Goal: Transaction & Acquisition: Purchase product/service

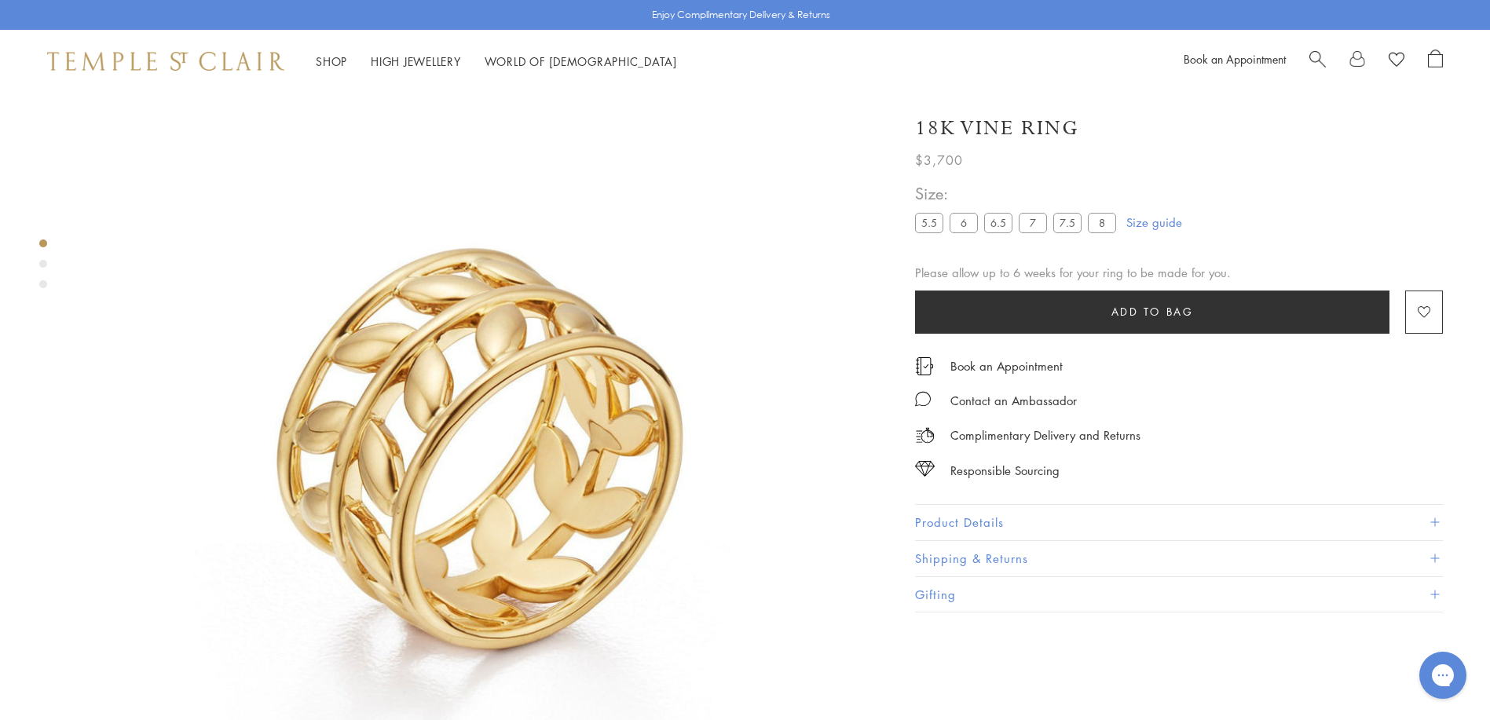
click at [46, 263] on div "Product gallery navigation" at bounding box center [43, 264] width 8 height 8
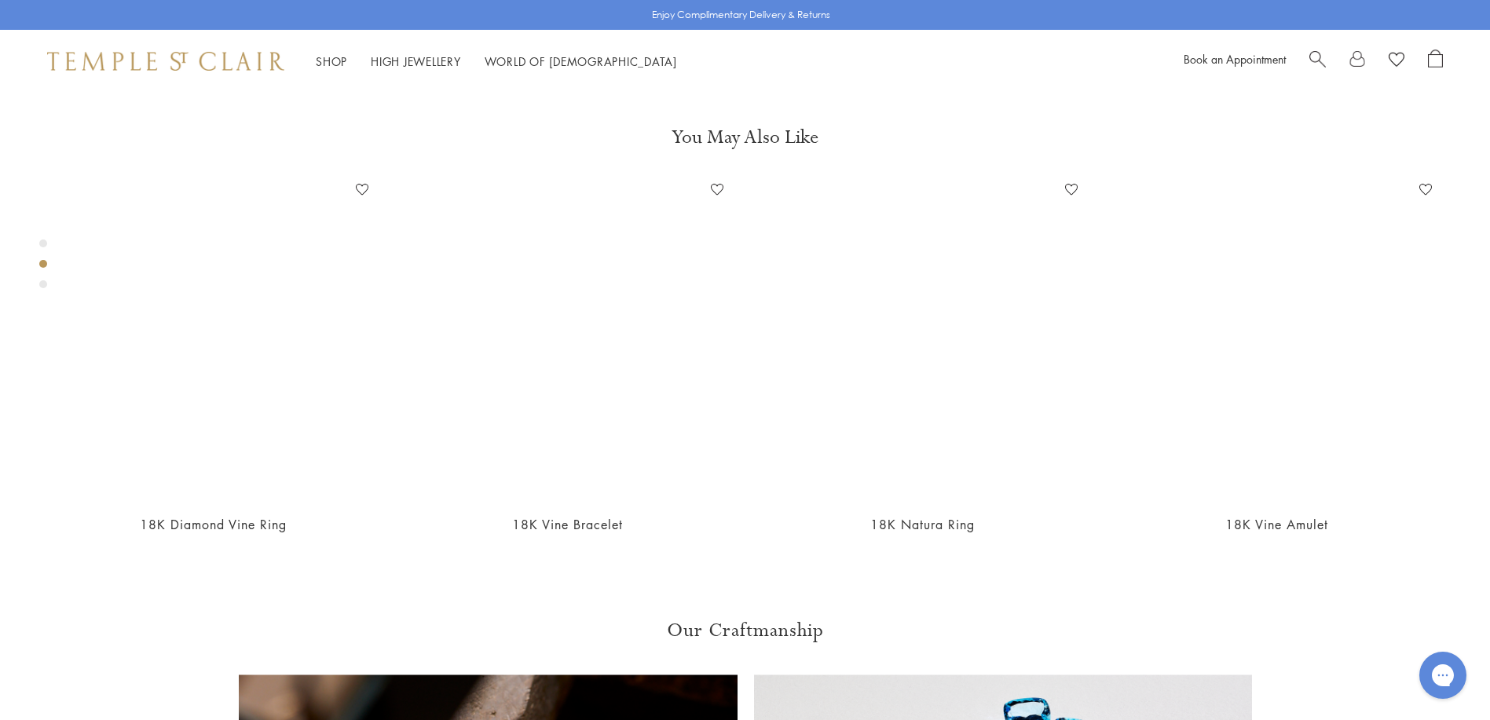
scroll to position [829, 0]
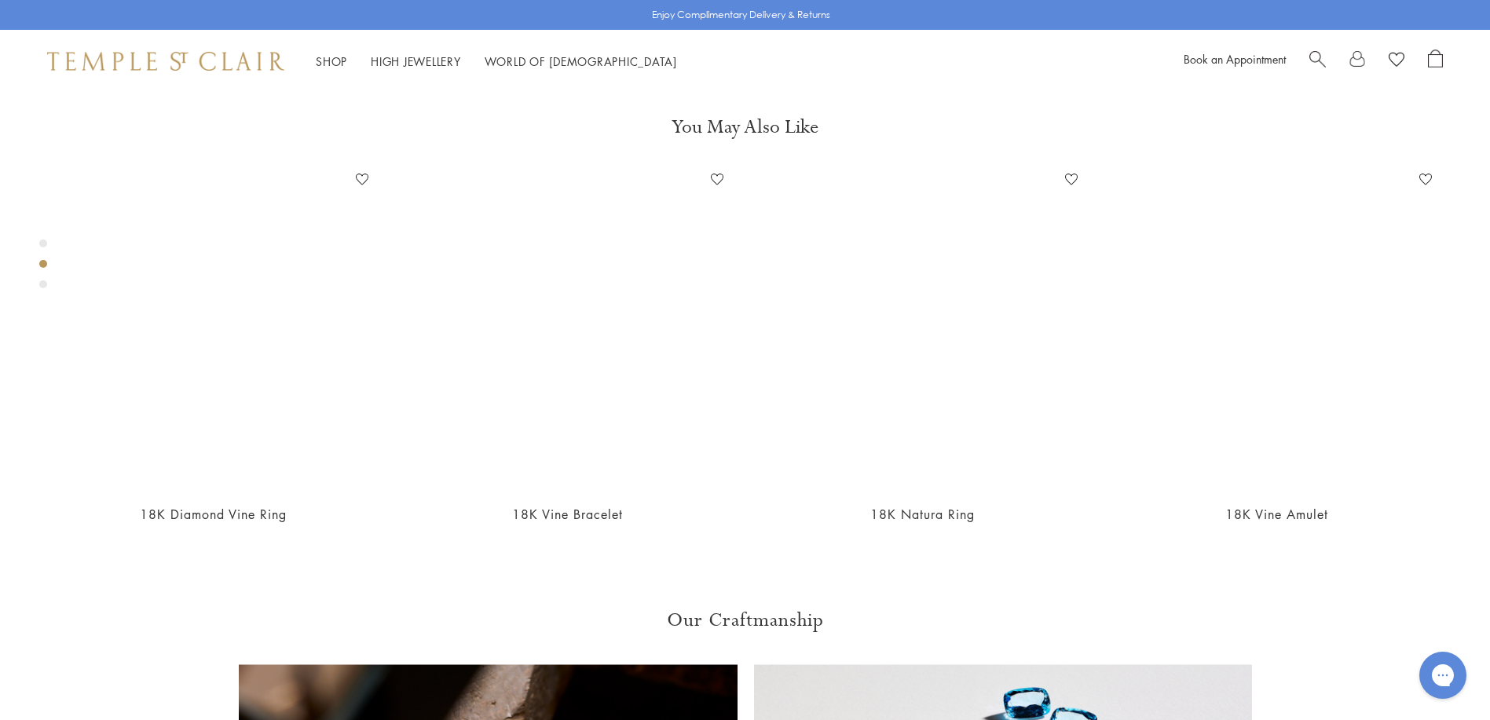
click at [45, 280] on div "Product gallery navigation" at bounding box center [43, 284] width 8 height 8
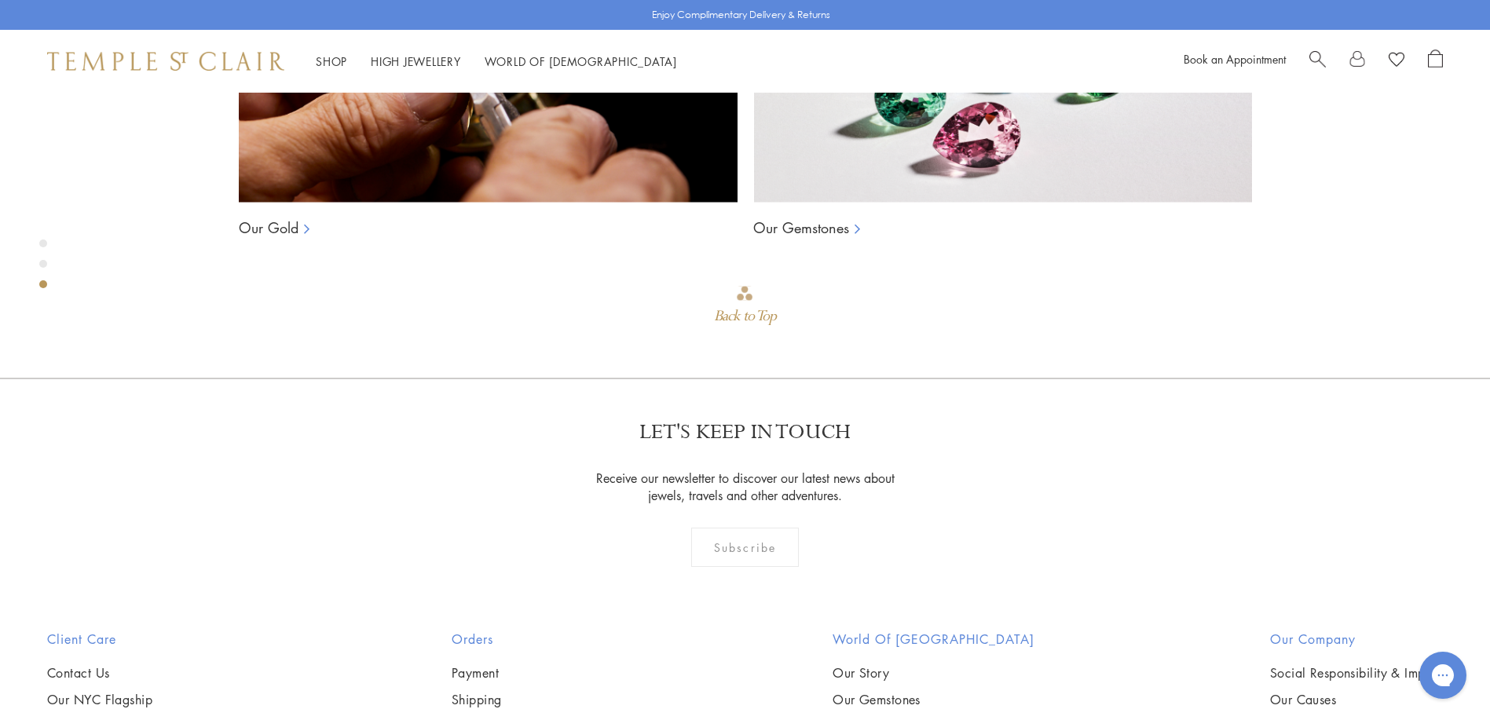
scroll to position [1628, 0]
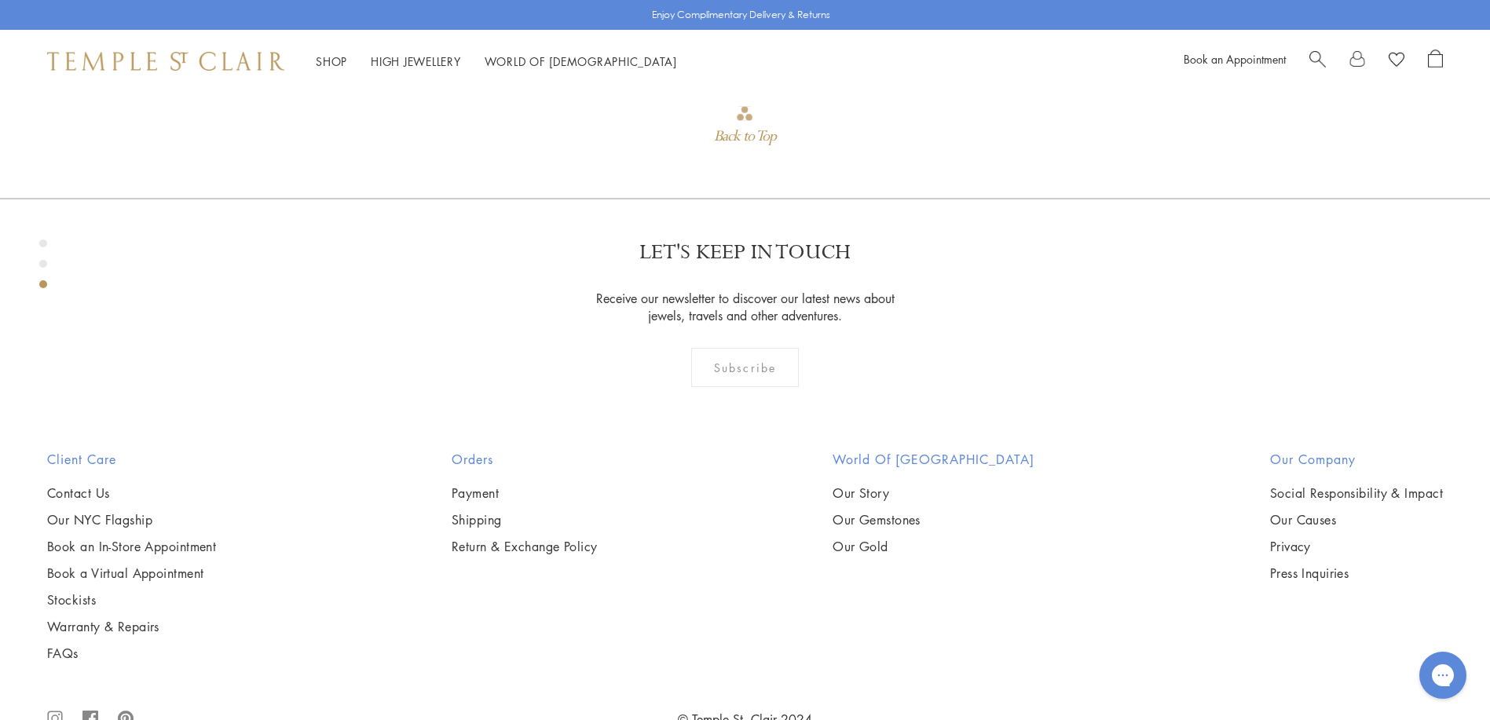
scroll to position [1864, 0]
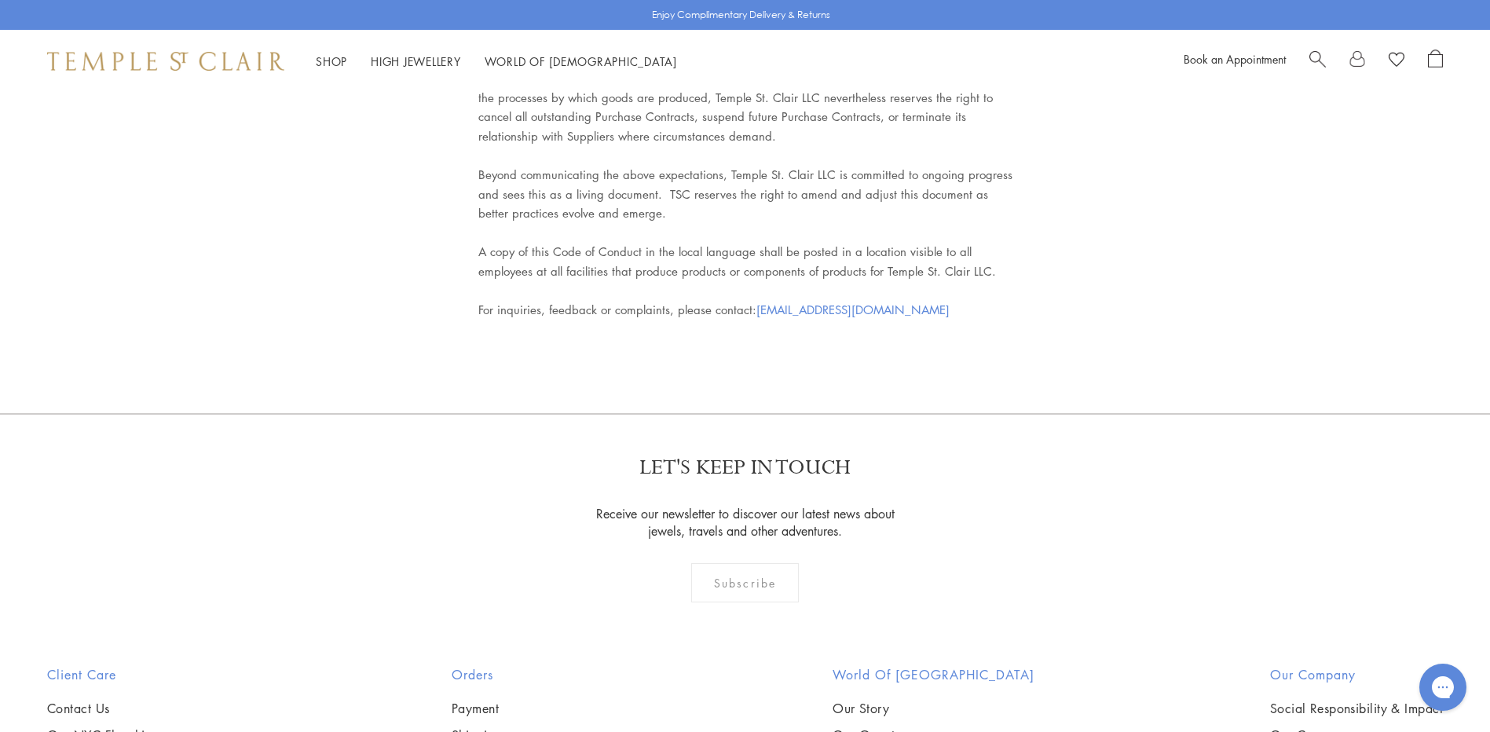
scroll to position [7076, 0]
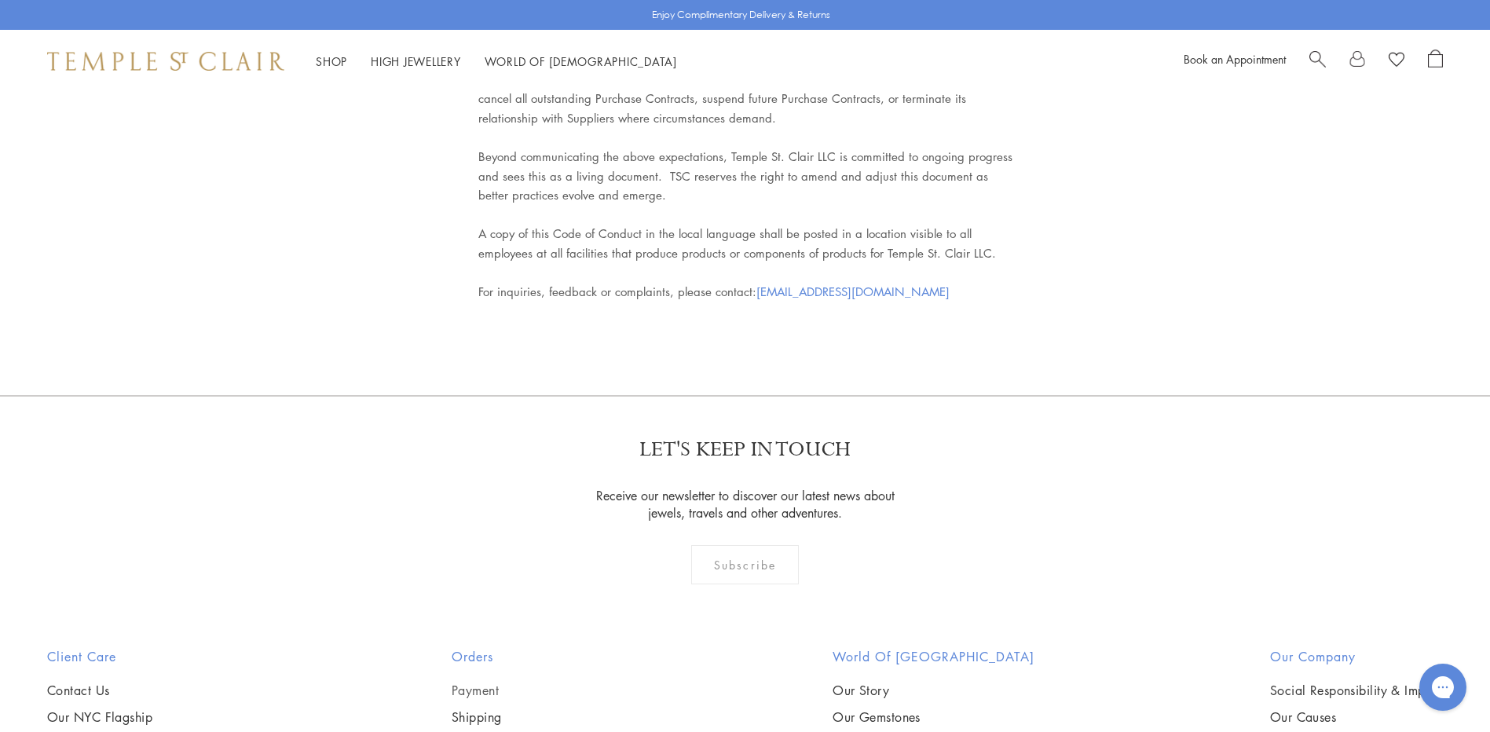
click at [479, 682] on link "Payment" at bounding box center [525, 690] width 146 height 17
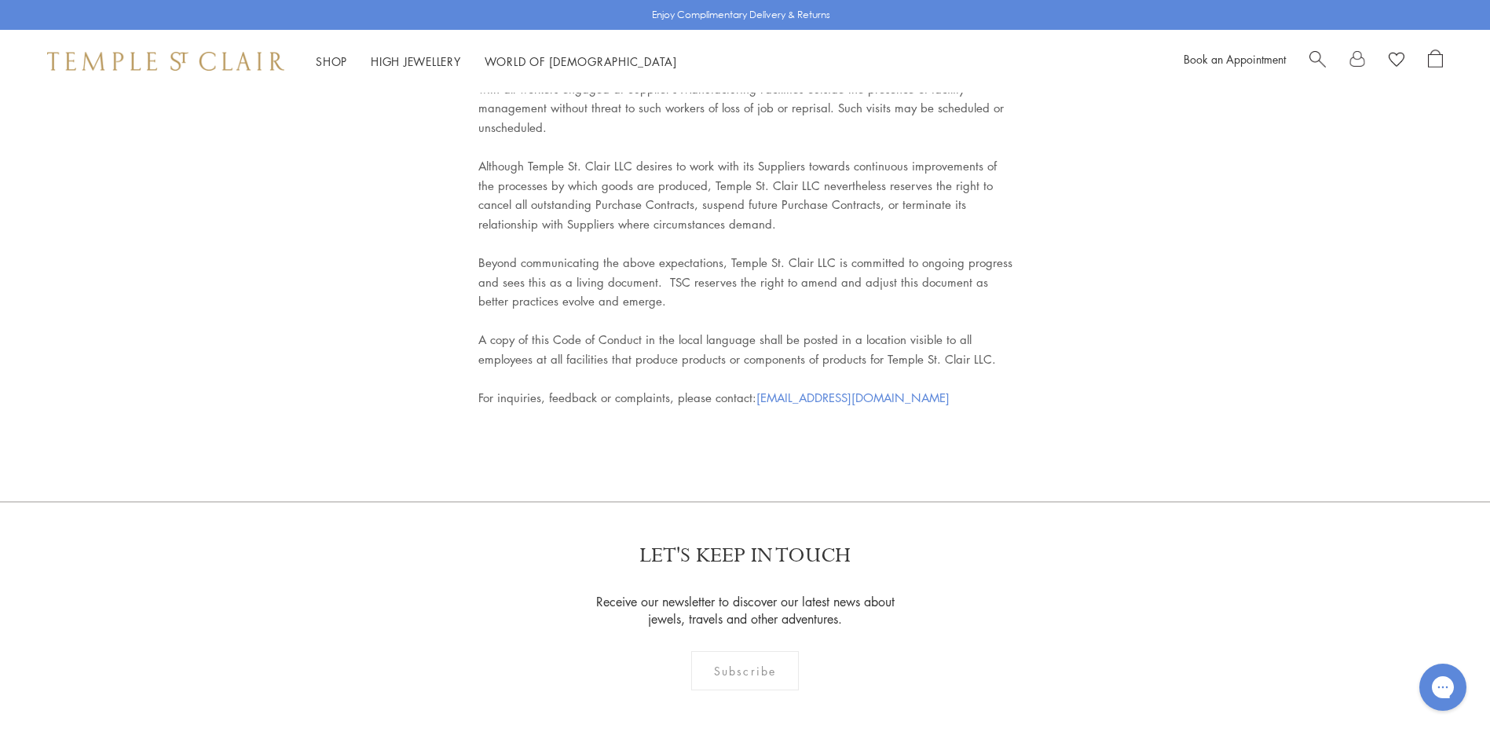
scroll to position [7076, 0]
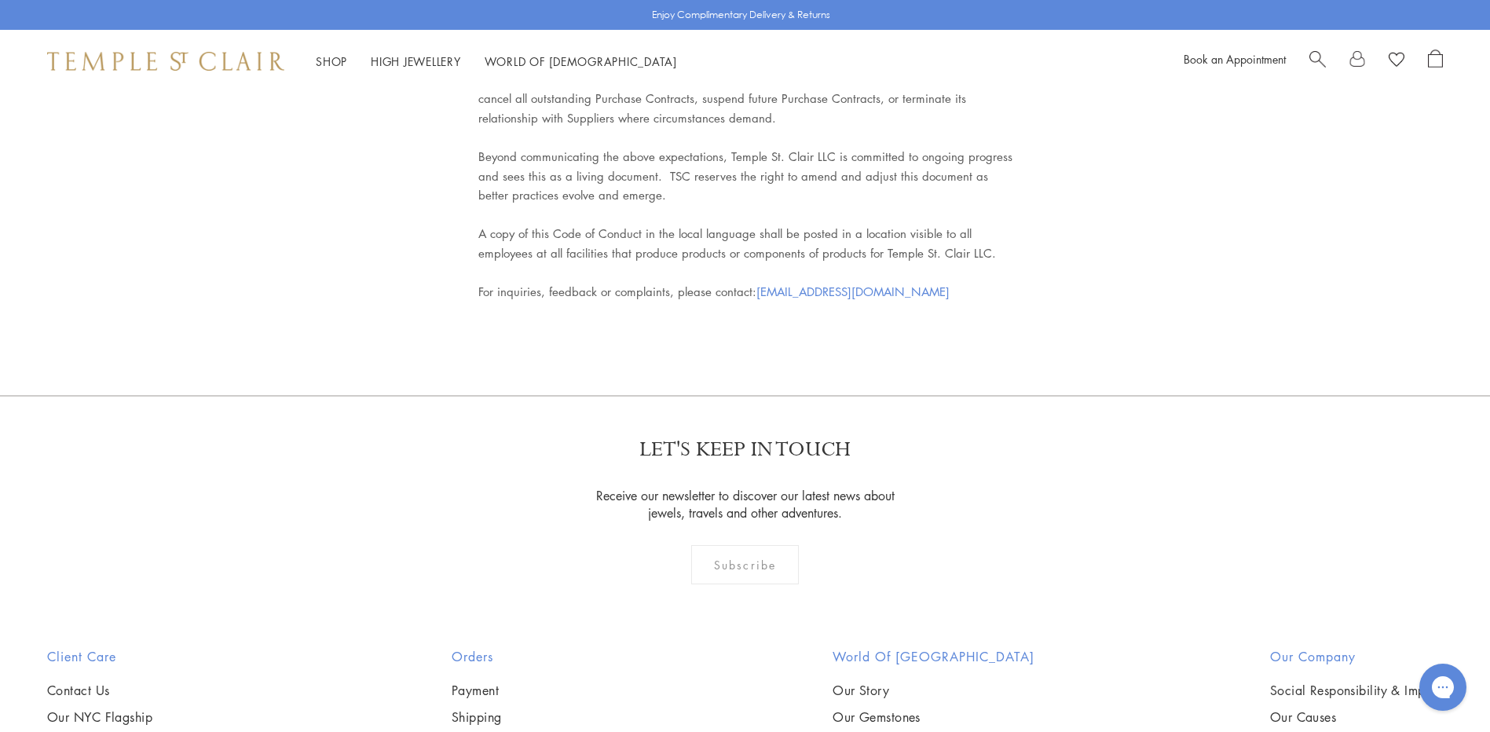
click at [886, 731] on link "Our Gold" at bounding box center [934, 743] width 202 height 17
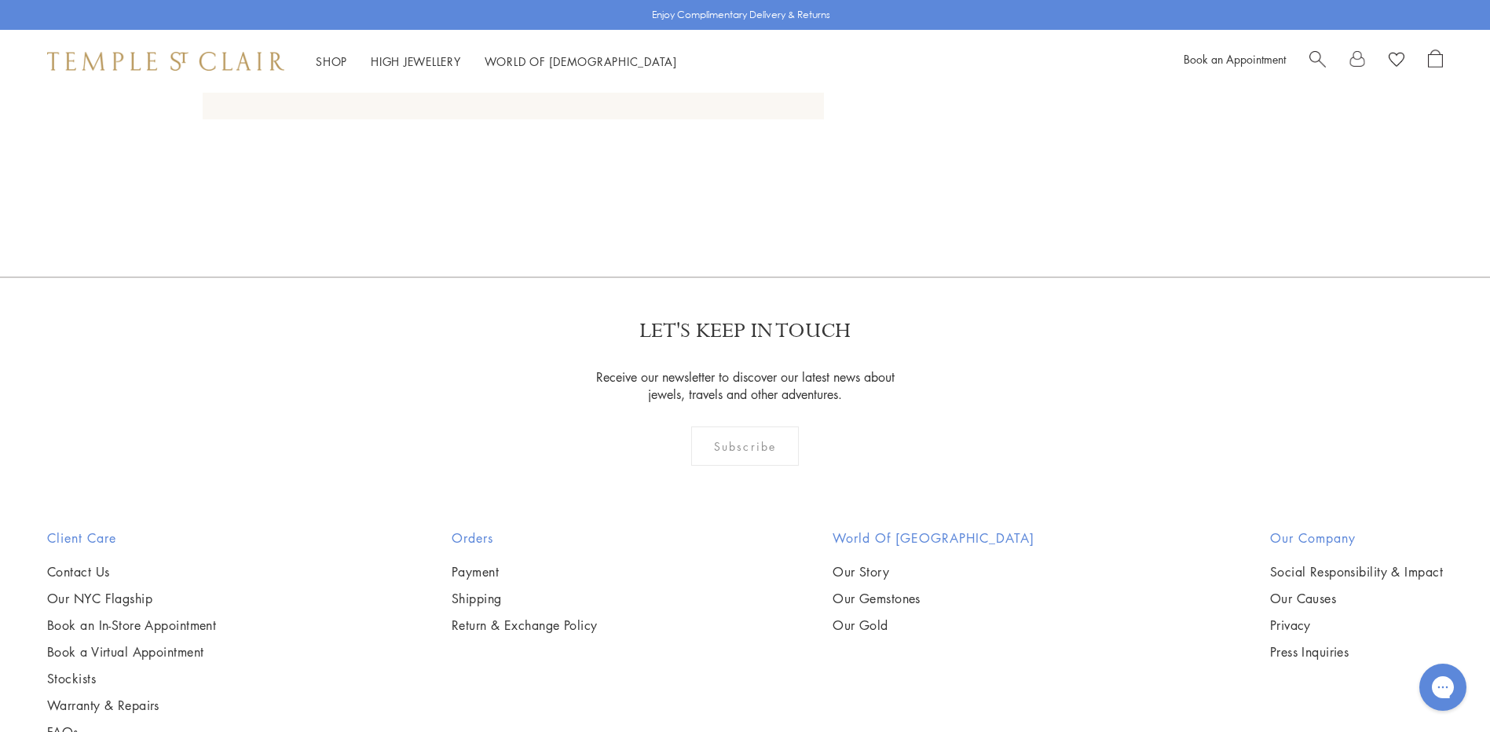
scroll to position [2149, 0]
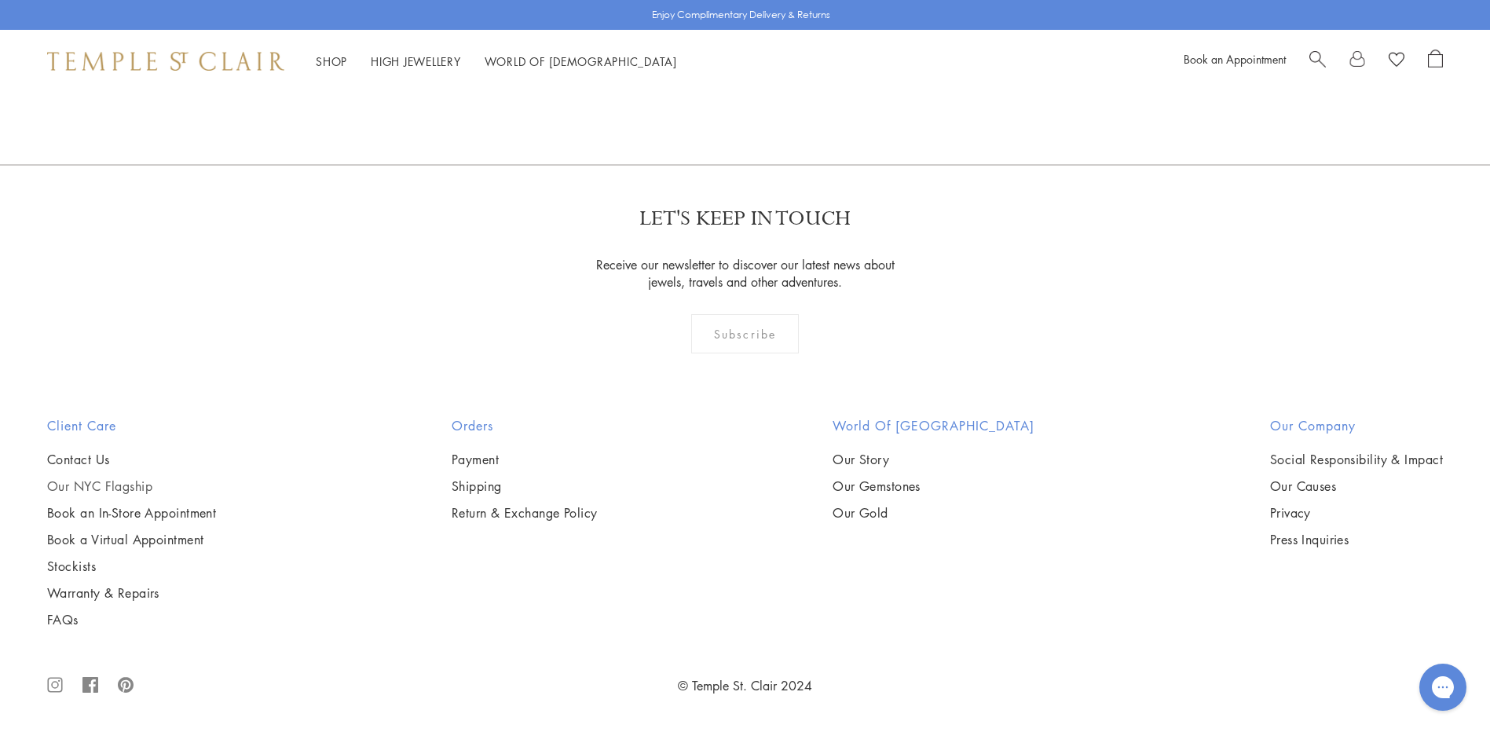
click at [133, 481] on link "Our NYC Flagship" at bounding box center [131, 486] width 169 height 17
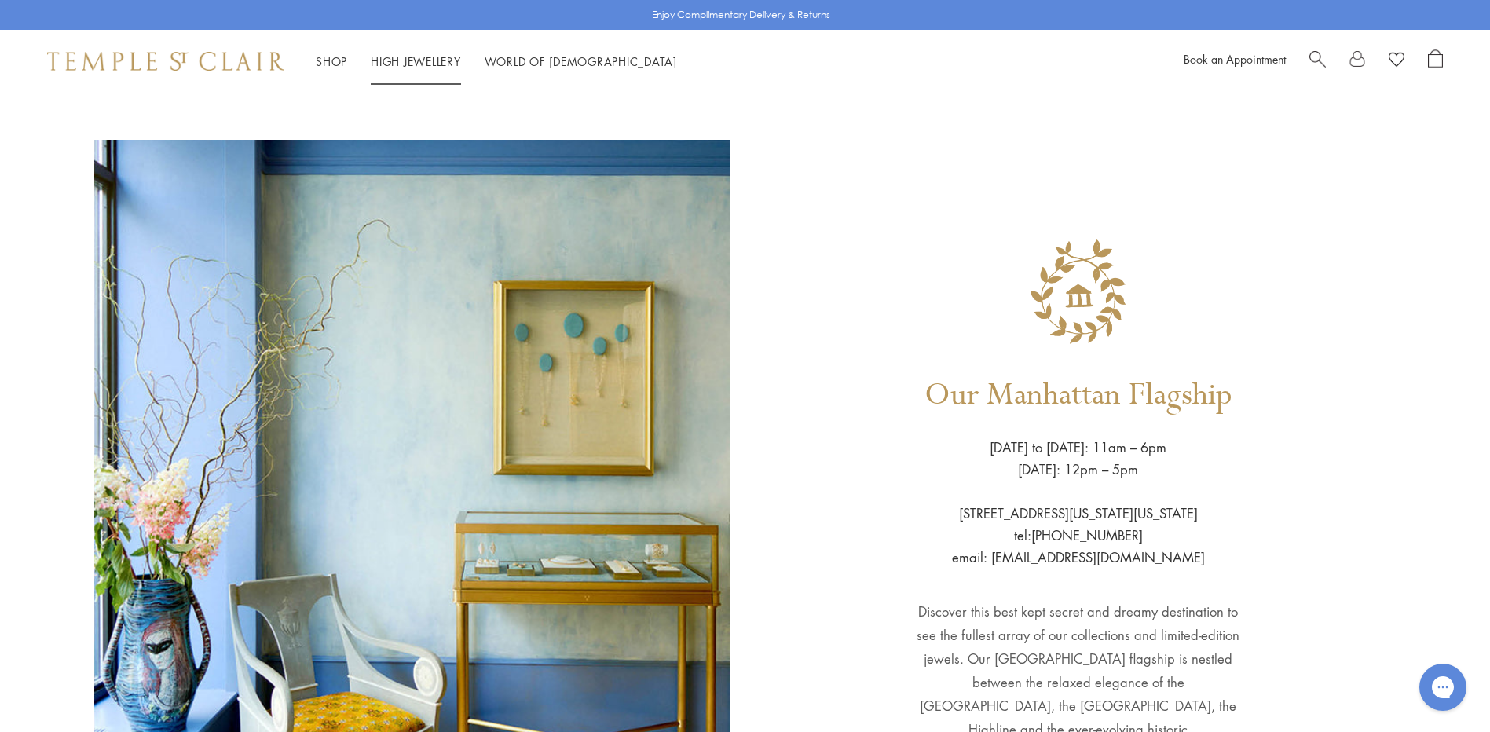
click at [430, 61] on link "High Jewellery High Jewellery" at bounding box center [416, 61] width 90 height 16
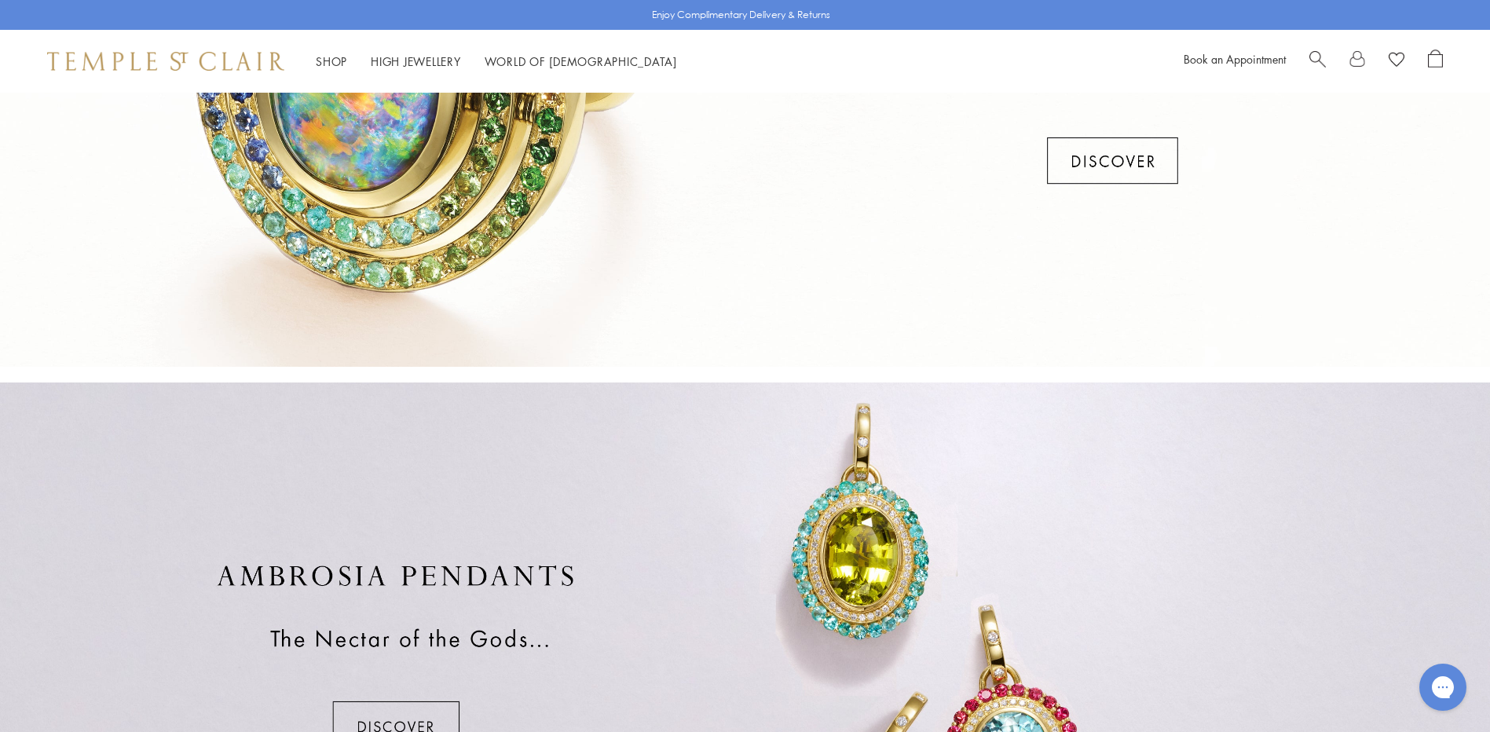
scroll to position [606, 0]
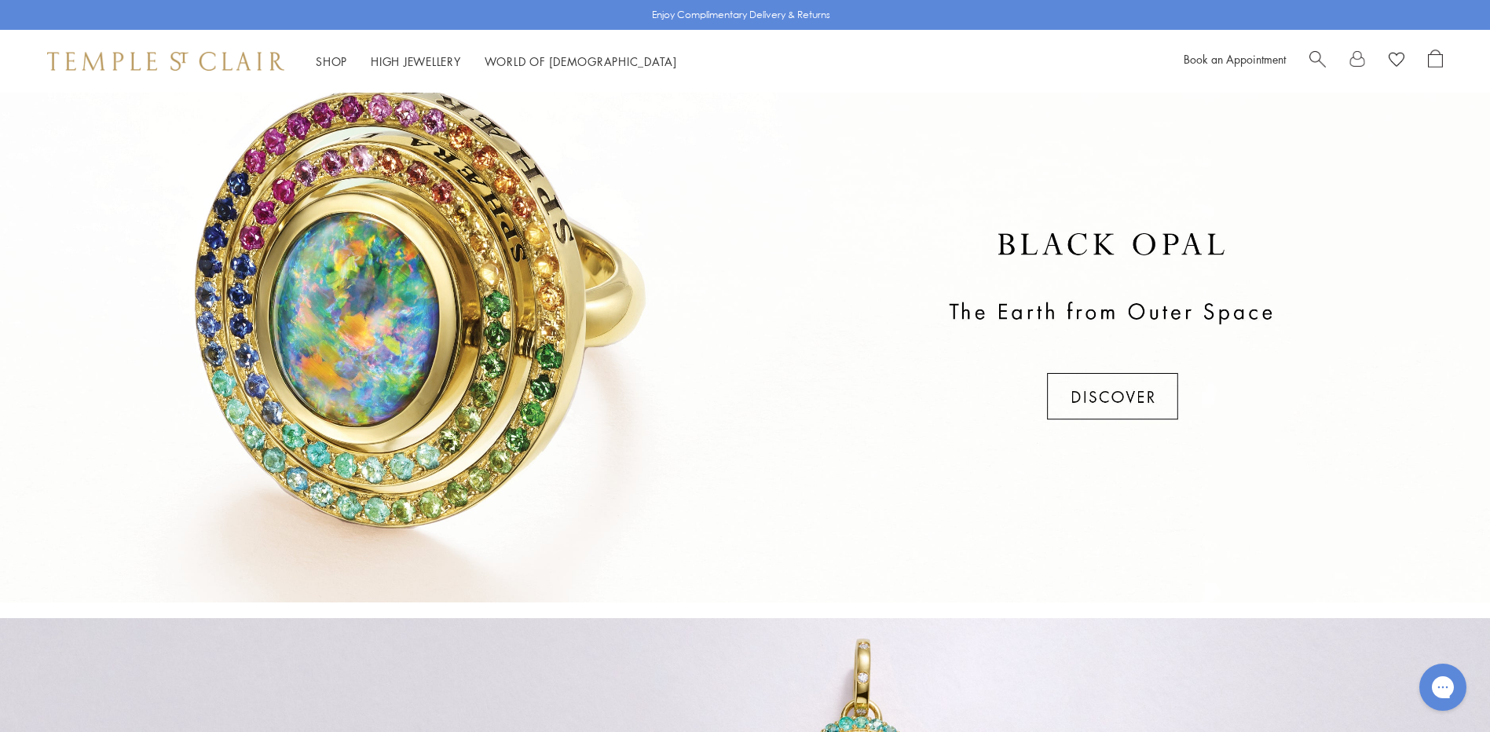
click at [1116, 398] on div at bounding box center [745, 328] width 1490 height 550
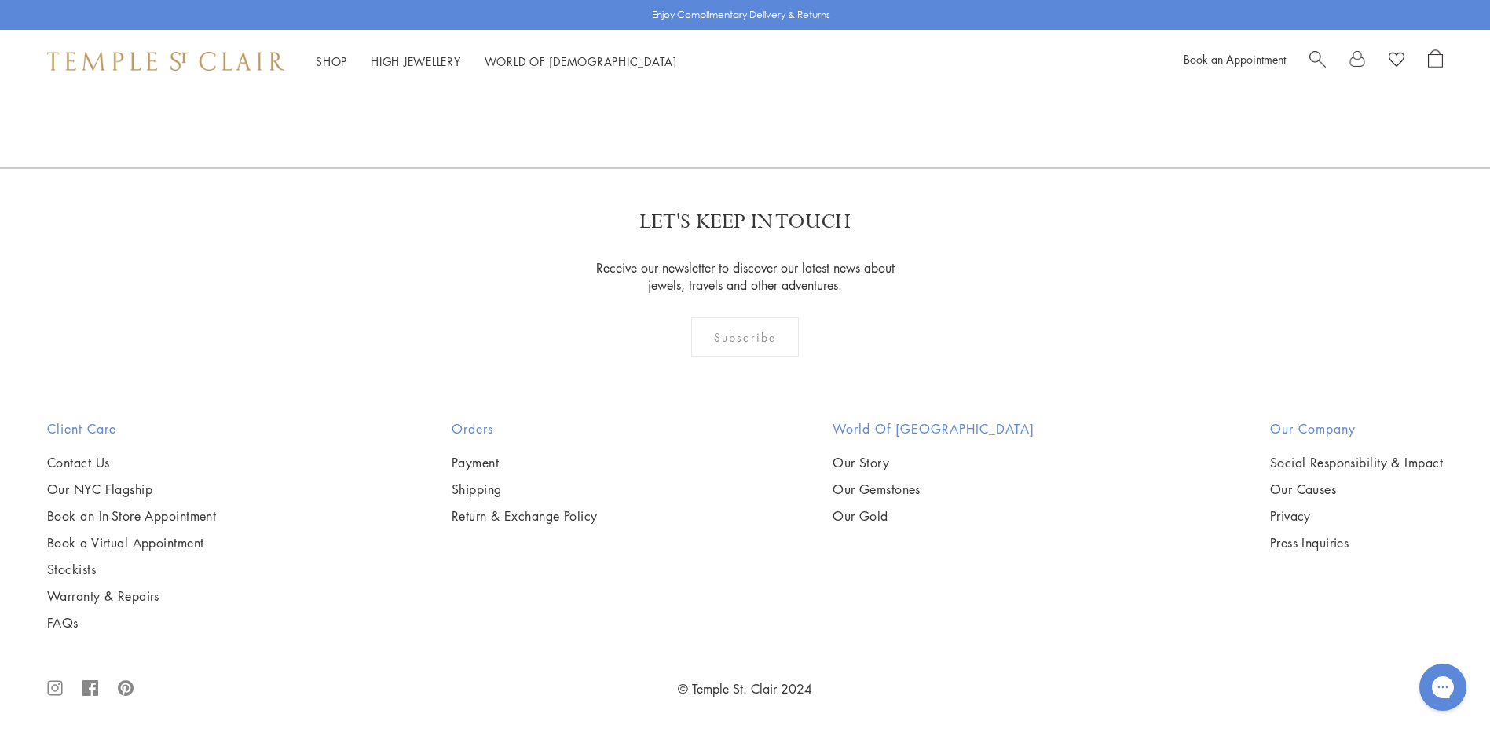
scroll to position [2018, 0]
click at [60, 460] on link "Contact Us" at bounding box center [131, 459] width 169 height 17
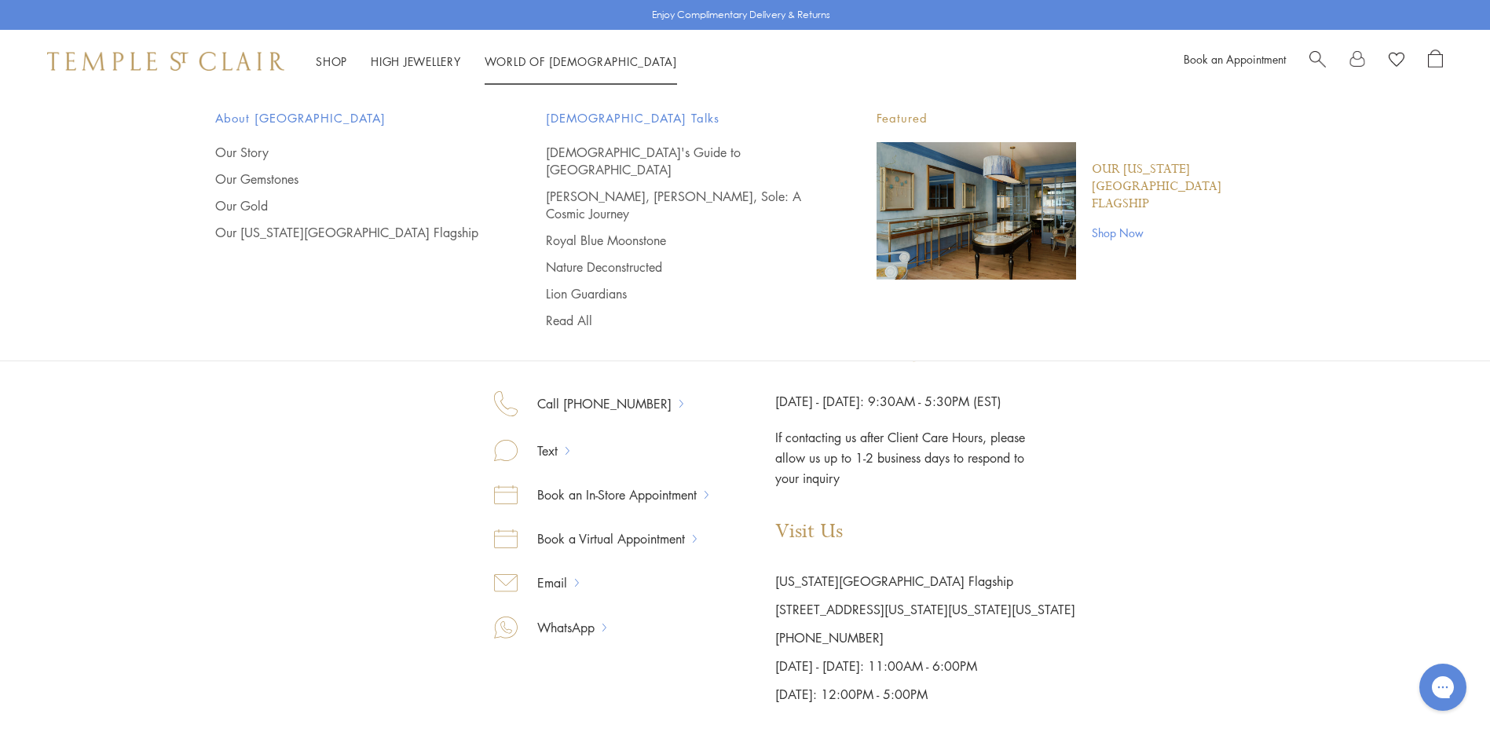
click at [532, 62] on link "World of [GEOGRAPHIC_DATA][DEMOGRAPHIC_DATA]" at bounding box center [581, 61] width 192 height 16
click at [527, 61] on link "World of Temple World of Temple" at bounding box center [581, 61] width 192 height 16
click at [1112, 224] on link "Shop Now" at bounding box center [1184, 232] width 184 height 17
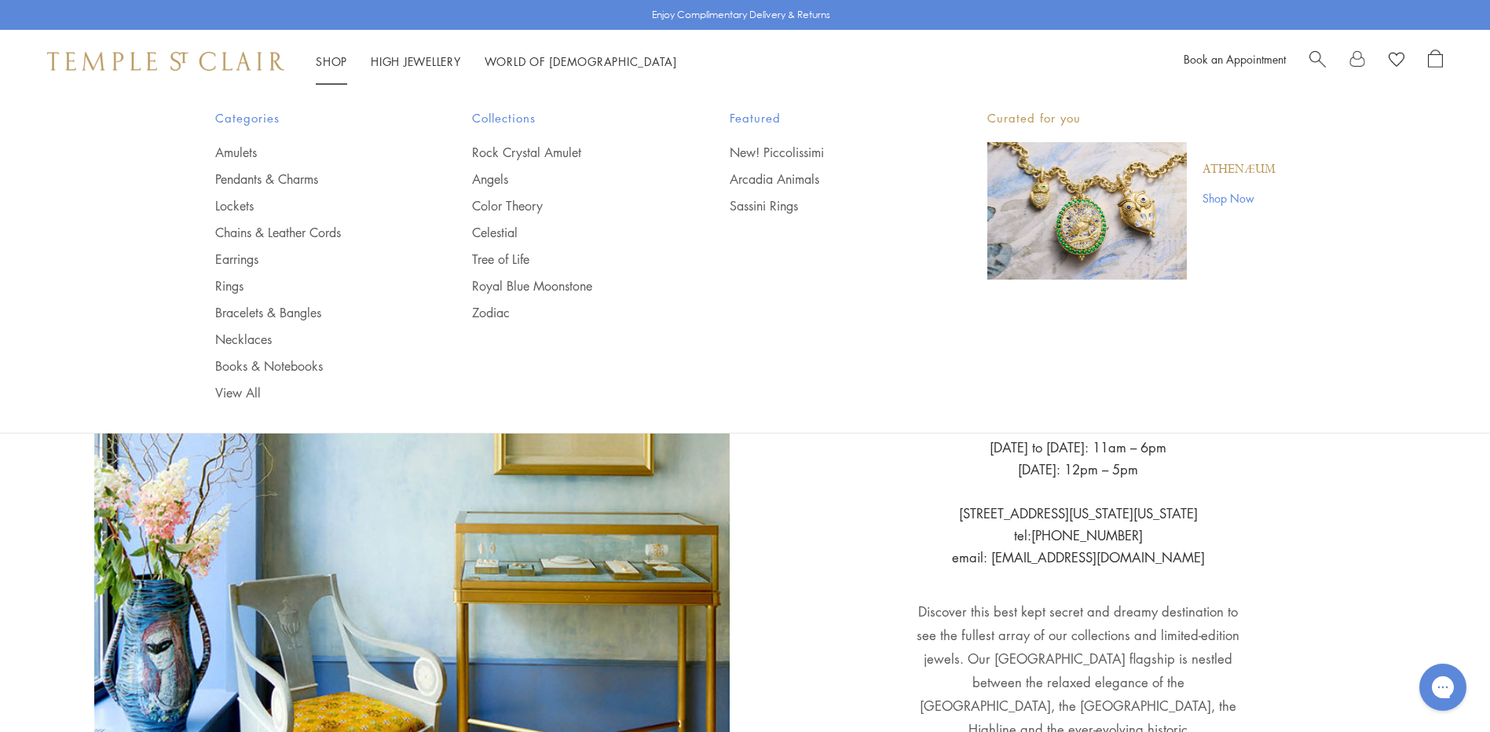
click at [331, 57] on link "Shop Shop" at bounding box center [331, 61] width 31 height 16
click at [236, 394] on link "View All" at bounding box center [312, 392] width 195 height 17
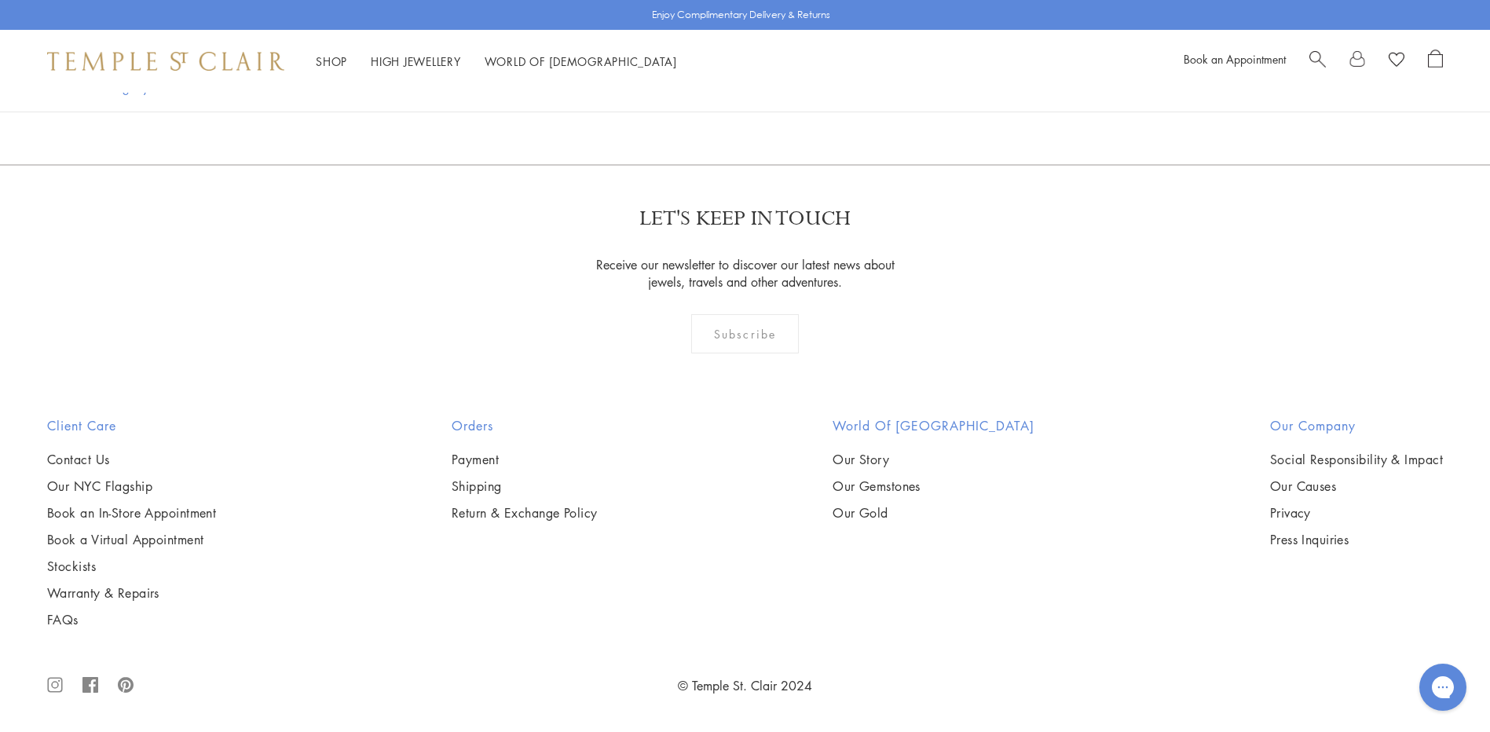
scroll to position [15556, 0]
click at [669, 101] on link "2" at bounding box center [667, 79] width 52 height 43
click at [0, 0] on img at bounding box center [0, 0] width 0 height 0
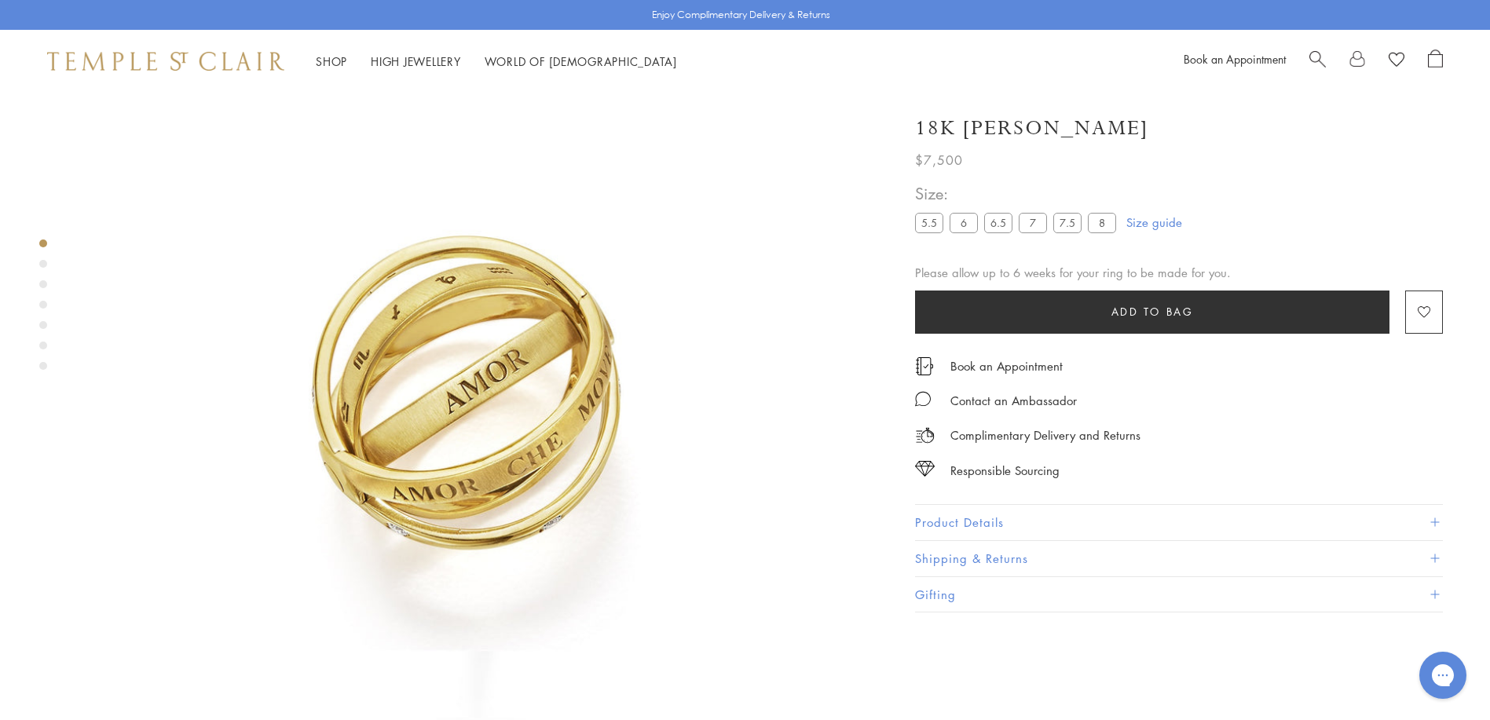
click at [40, 264] on div "Product gallery navigation" at bounding box center [43, 264] width 8 height 8
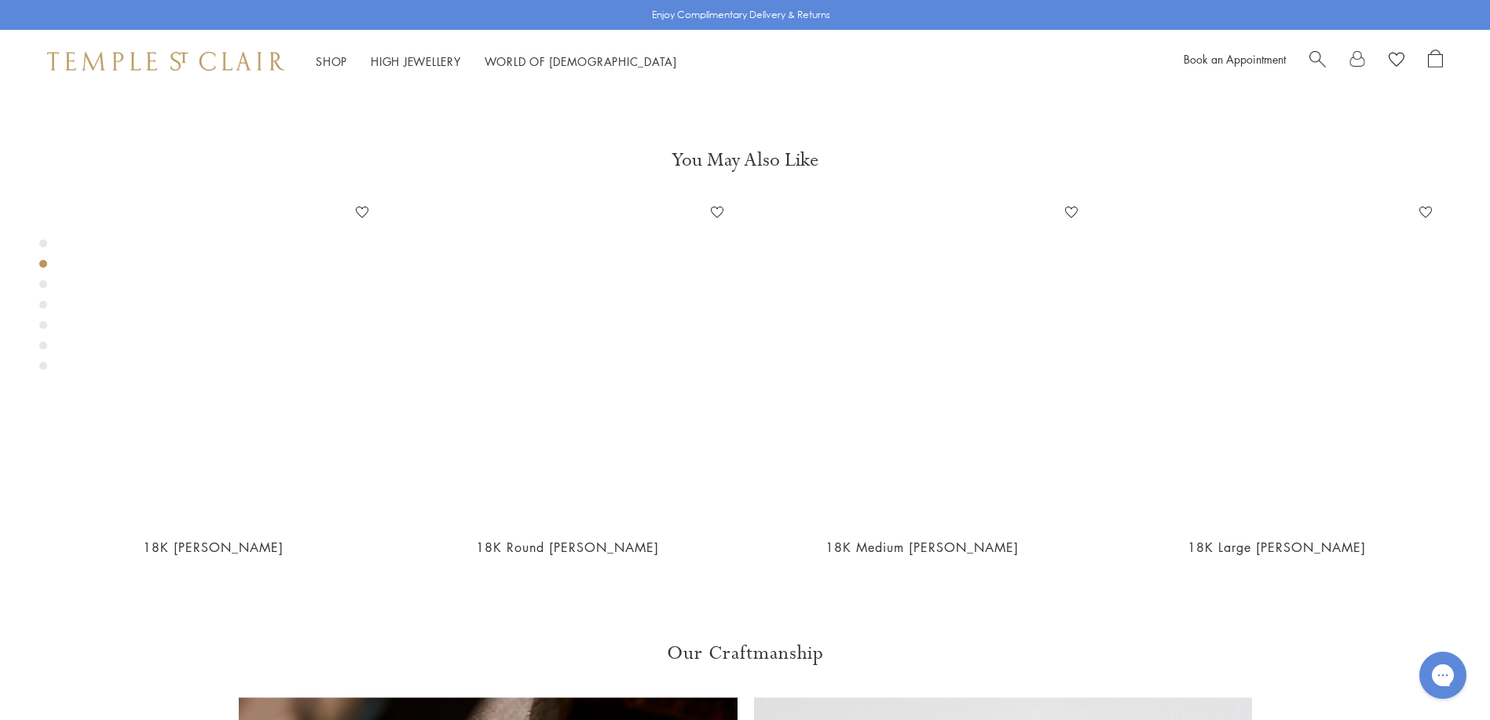
scroll to position [829, 0]
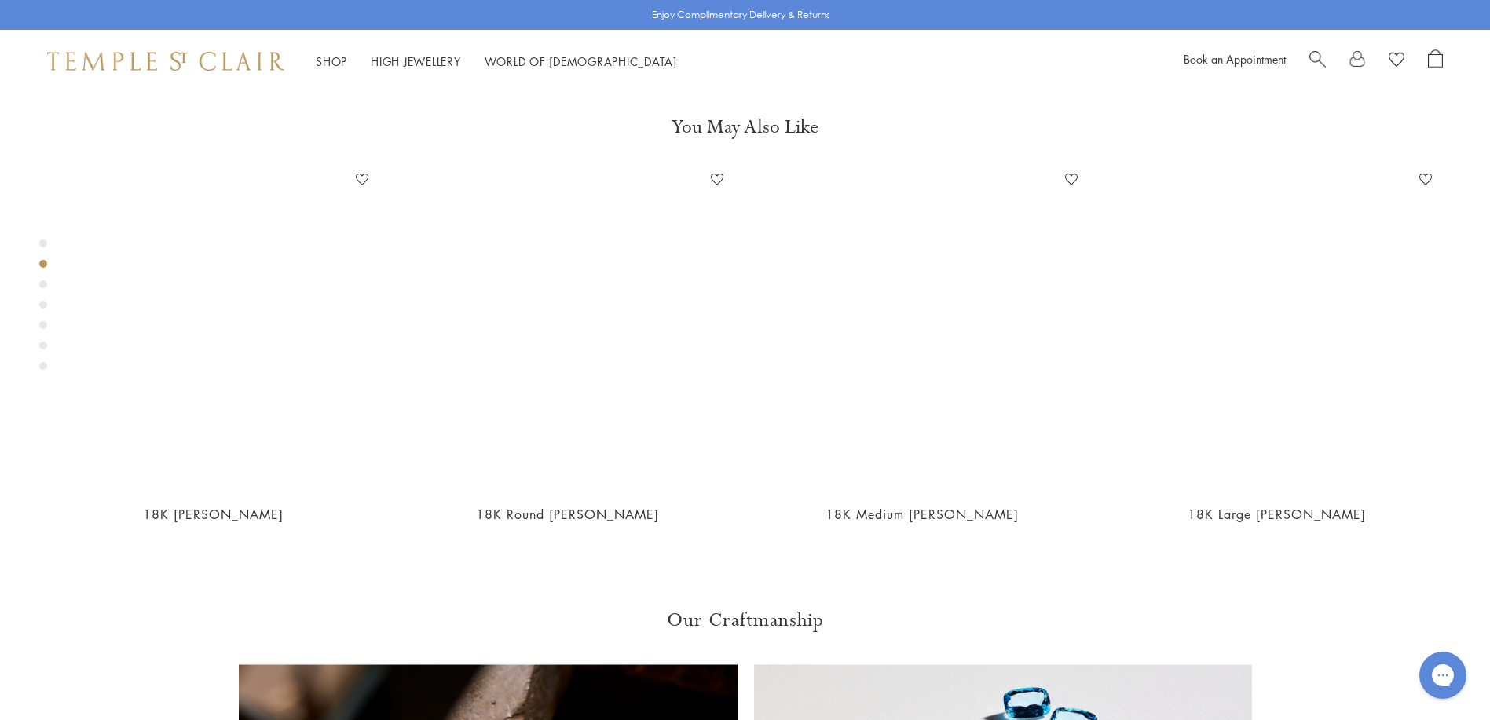
click at [45, 285] on div "Product gallery navigation" at bounding box center [43, 284] width 8 height 8
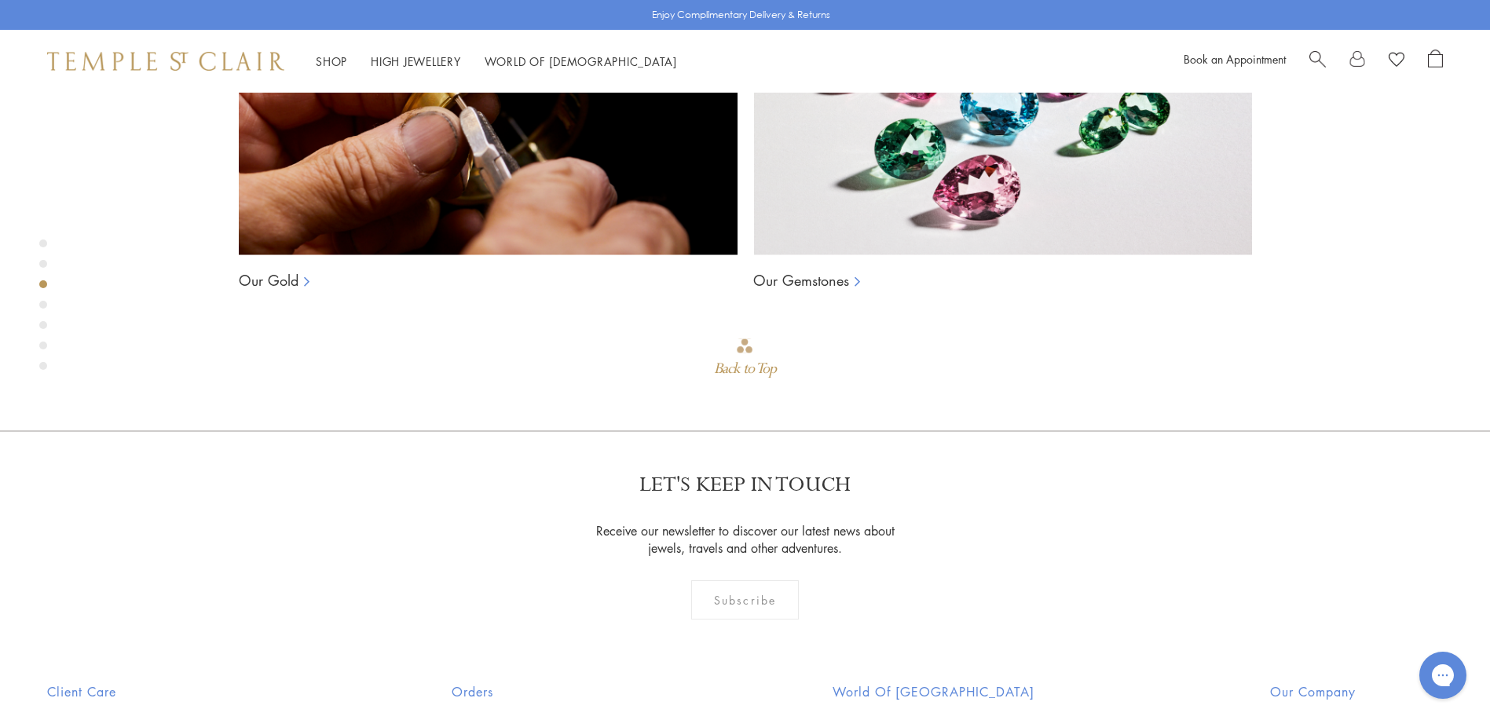
scroll to position [1628, 0]
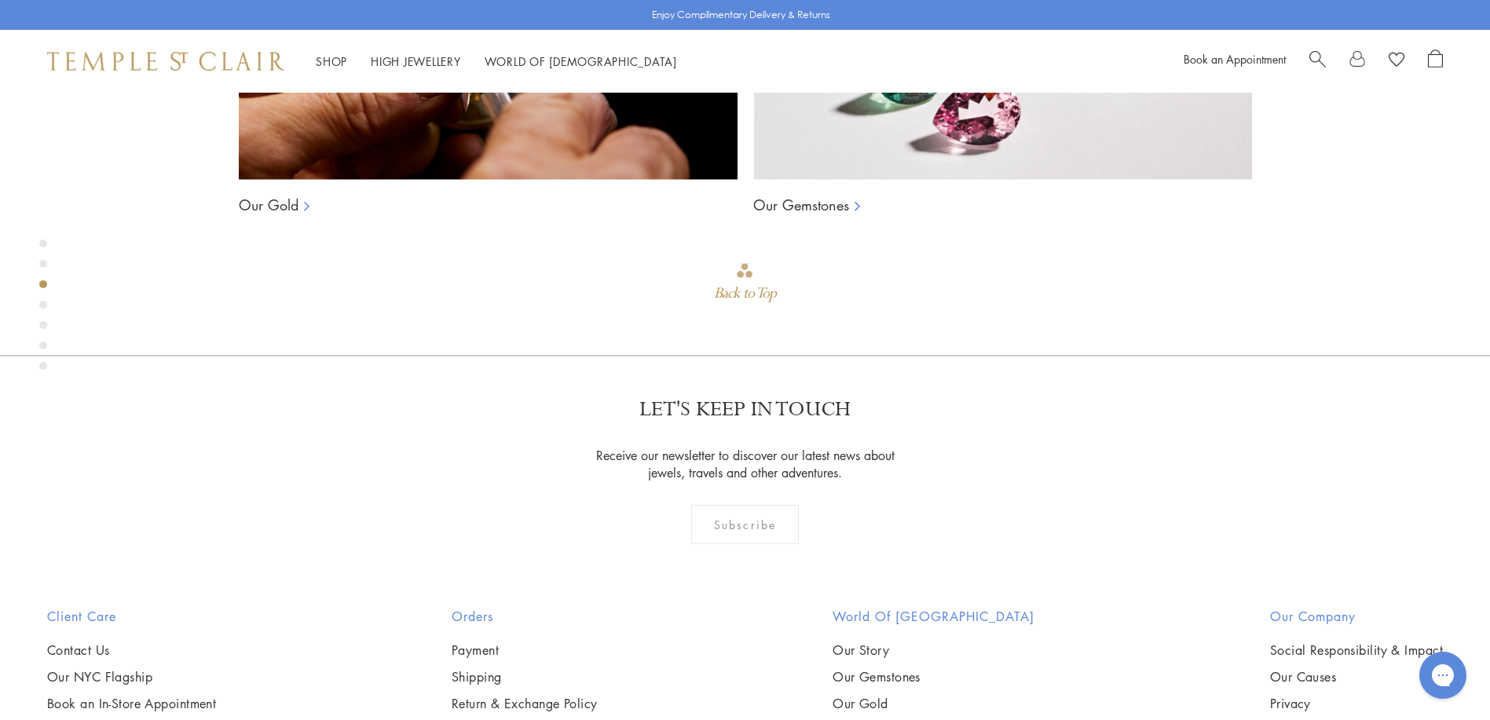
click at [39, 301] on div "Product gallery navigation" at bounding box center [43, 309] width 8 height 147
click at [39, 306] on div "Product gallery navigation" at bounding box center [43, 305] width 8 height 8
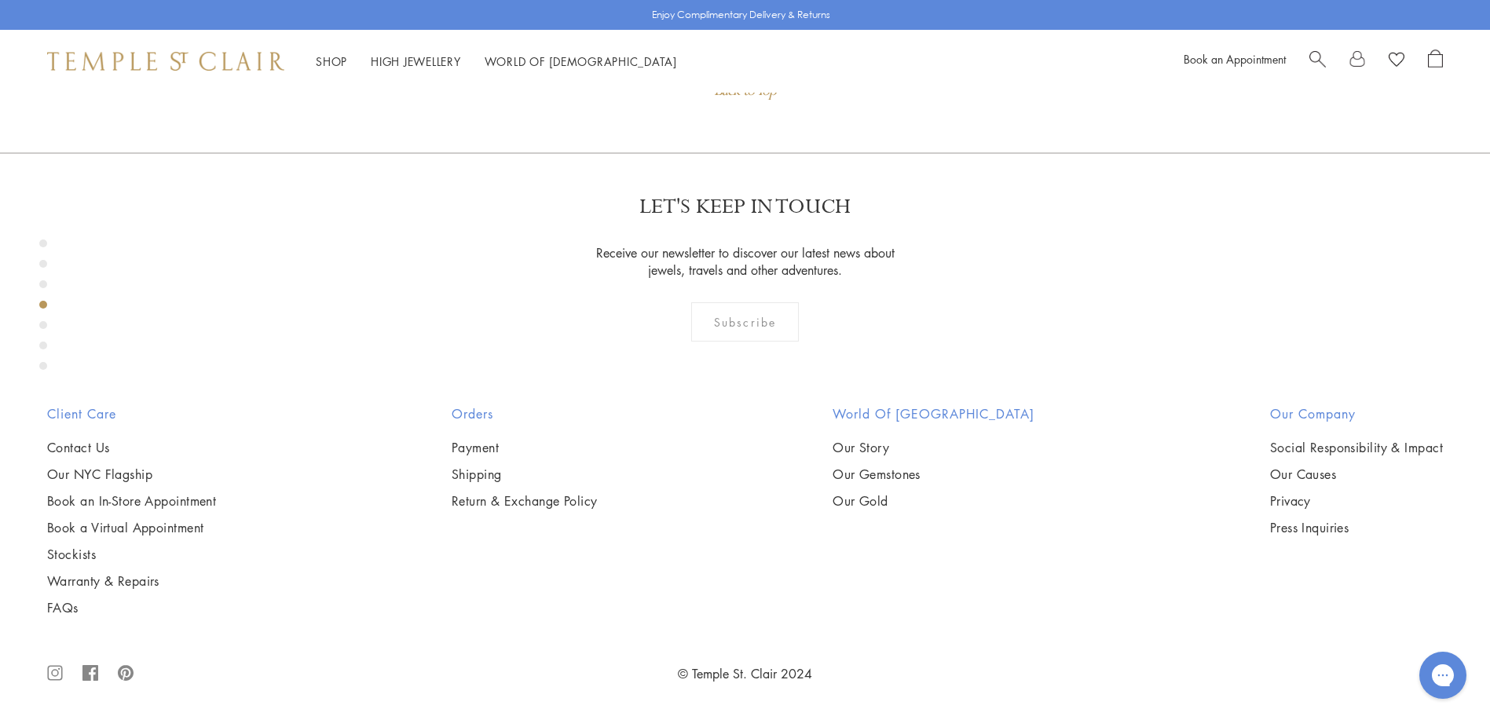
scroll to position [2427, 0]
click at [42, 329] on div "Product gallery navigation" at bounding box center [43, 309] width 8 height 147
click at [41, 330] on div "Product gallery navigation" at bounding box center [43, 309] width 8 height 147
click at [41, 324] on div "Product gallery navigation" at bounding box center [43, 325] width 8 height 8
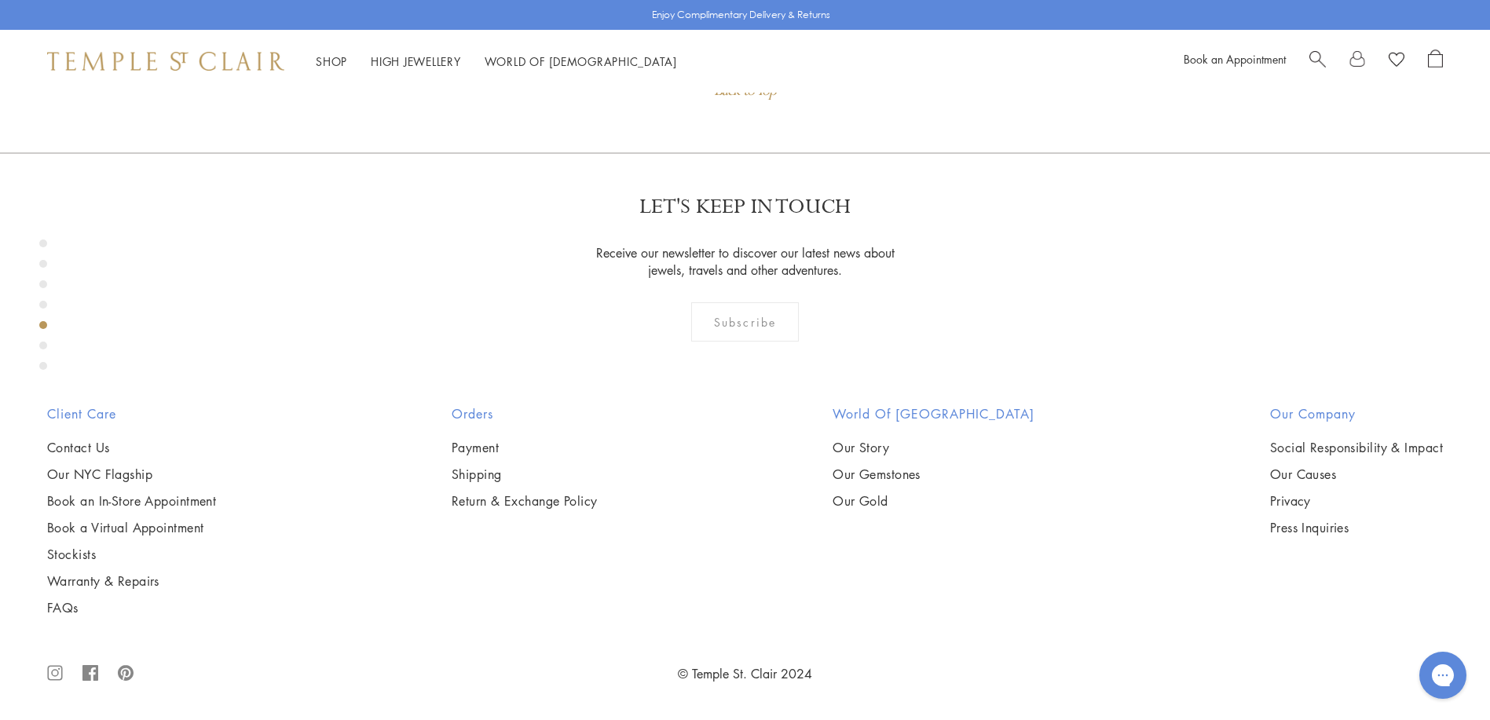
click at [40, 347] on div "Product gallery navigation" at bounding box center [43, 346] width 8 height 8
click at [39, 367] on div "Product gallery navigation" at bounding box center [43, 366] width 8 height 8
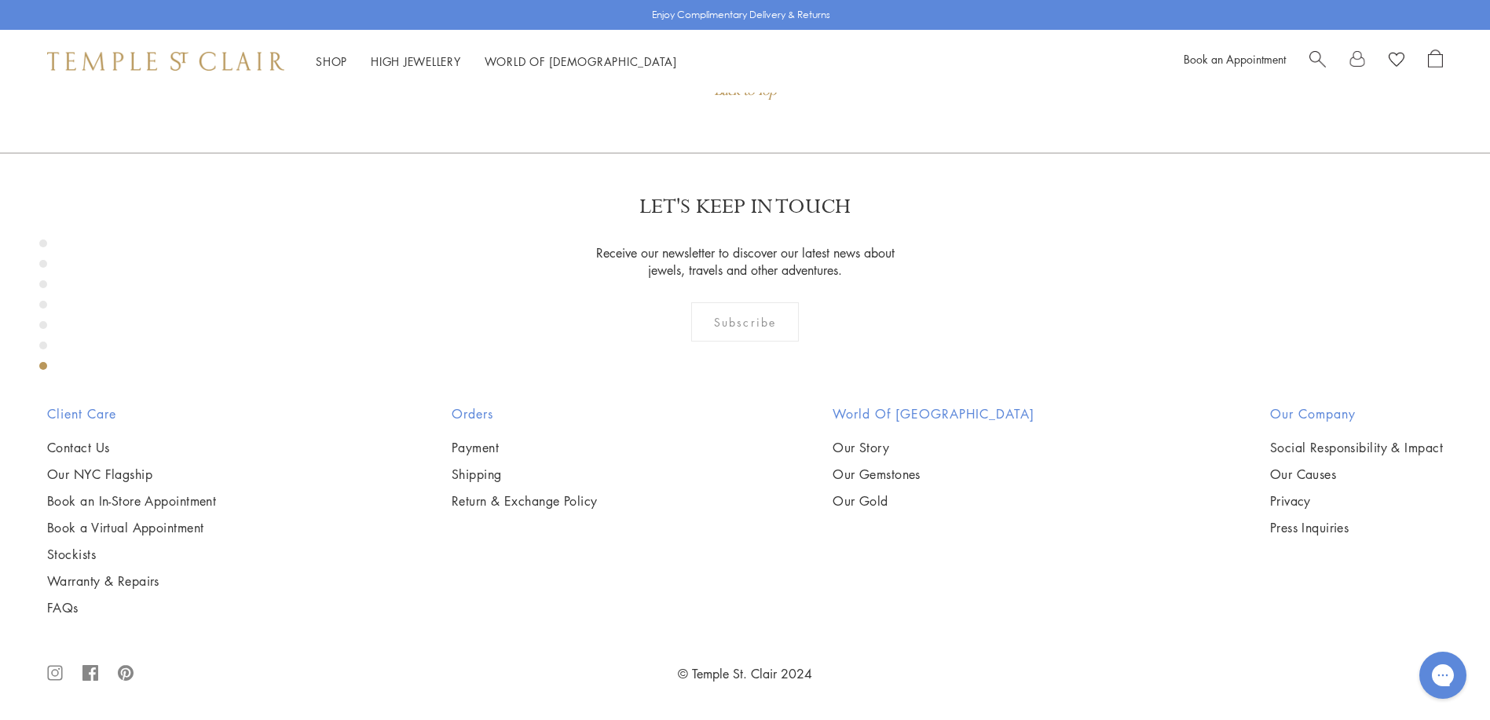
scroll to position [4824, 0]
click at [39, 243] on div "Product gallery navigation" at bounding box center [43, 244] width 8 height 8
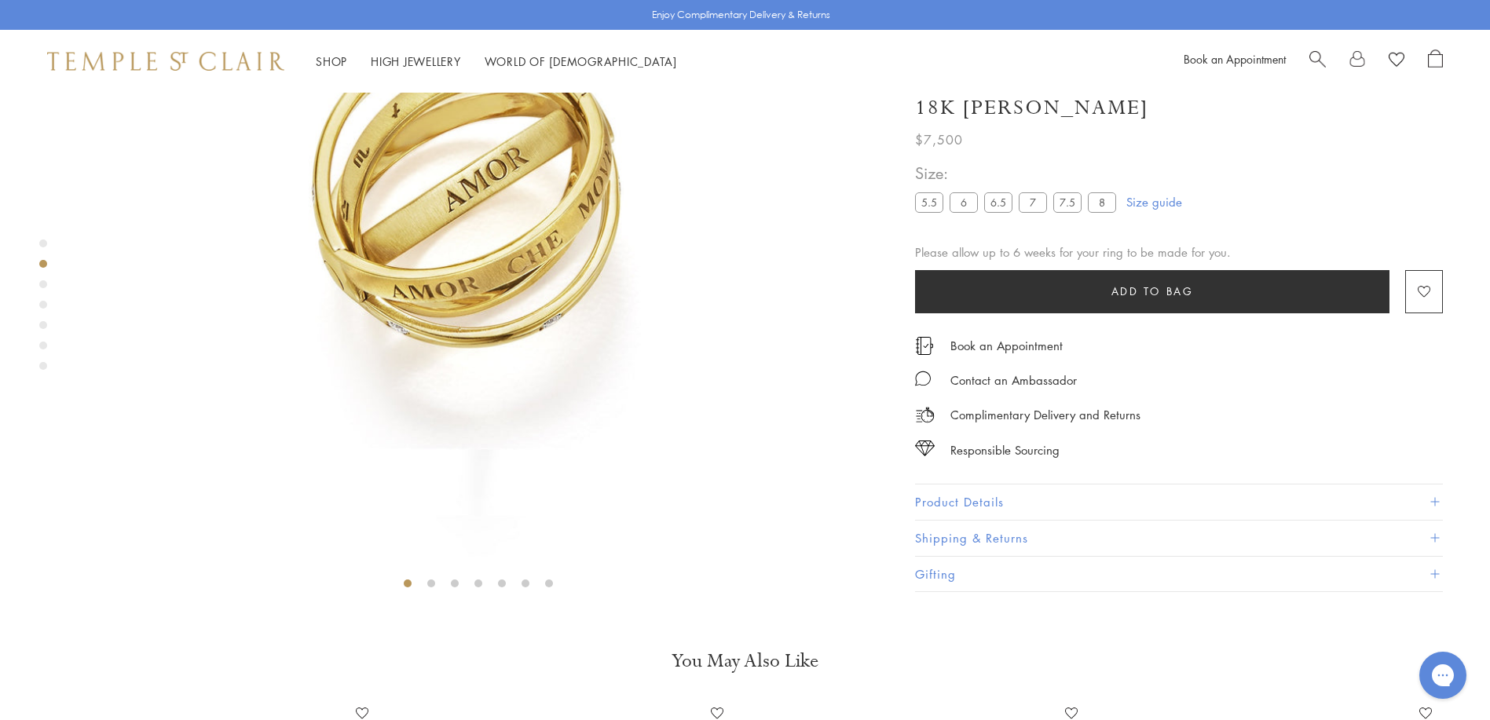
scroll to position [30, 0]
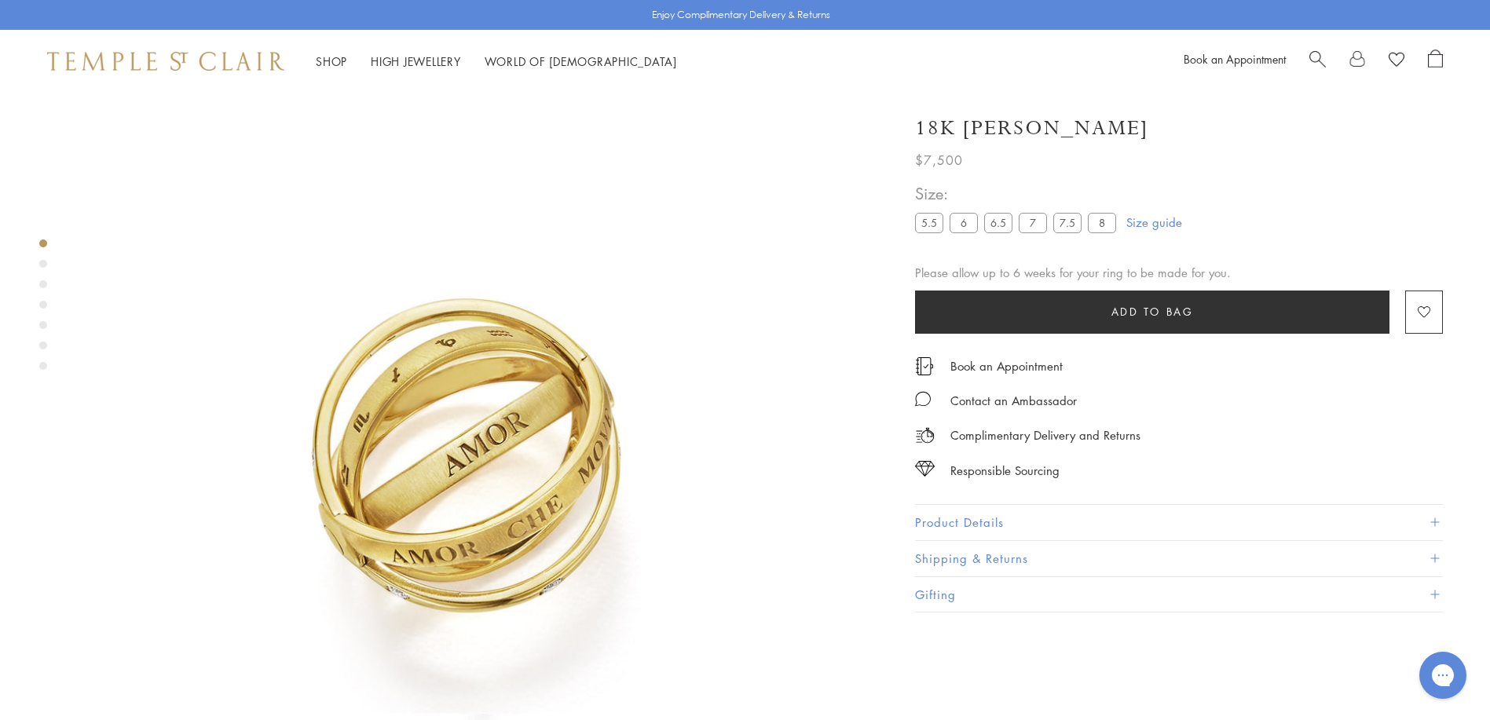
click at [42, 264] on div "Product gallery navigation" at bounding box center [43, 264] width 8 height 8
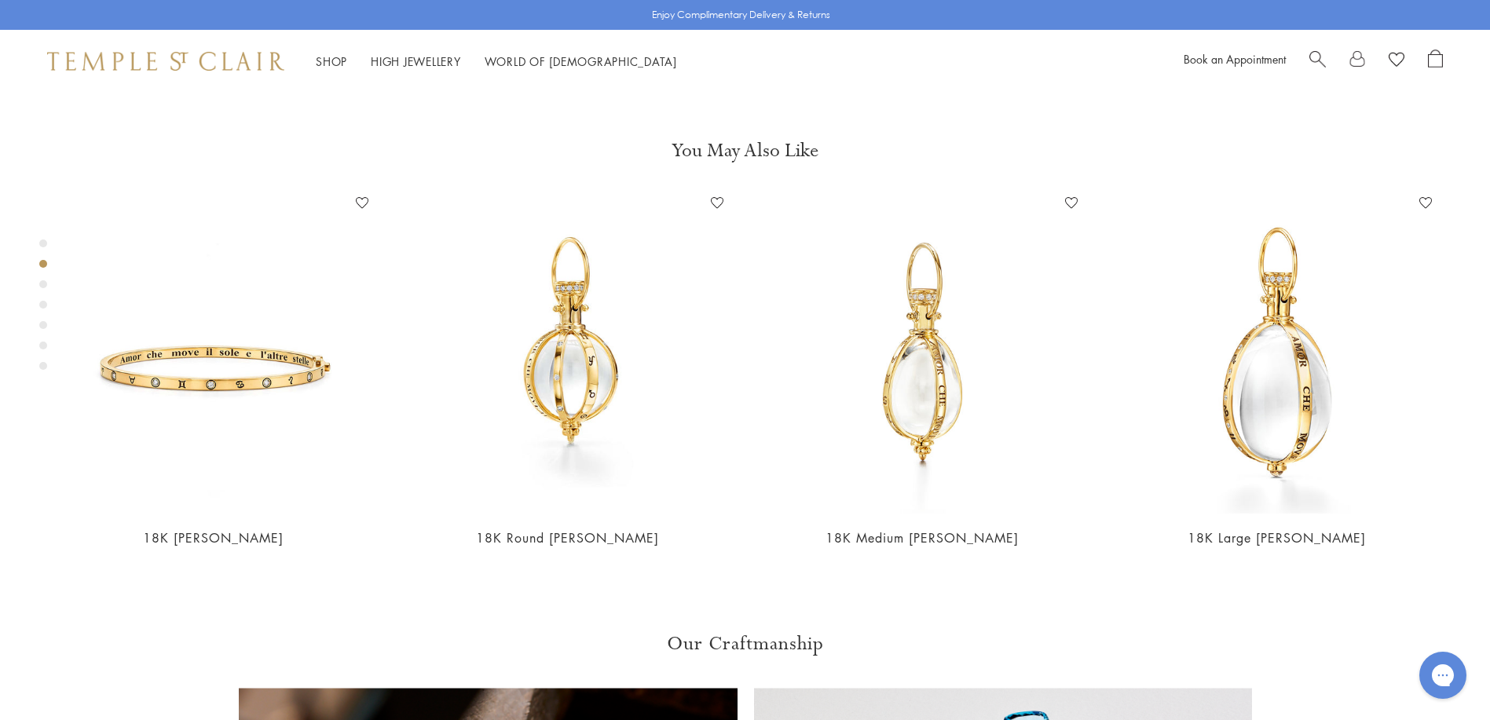
scroll to position [829, 0]
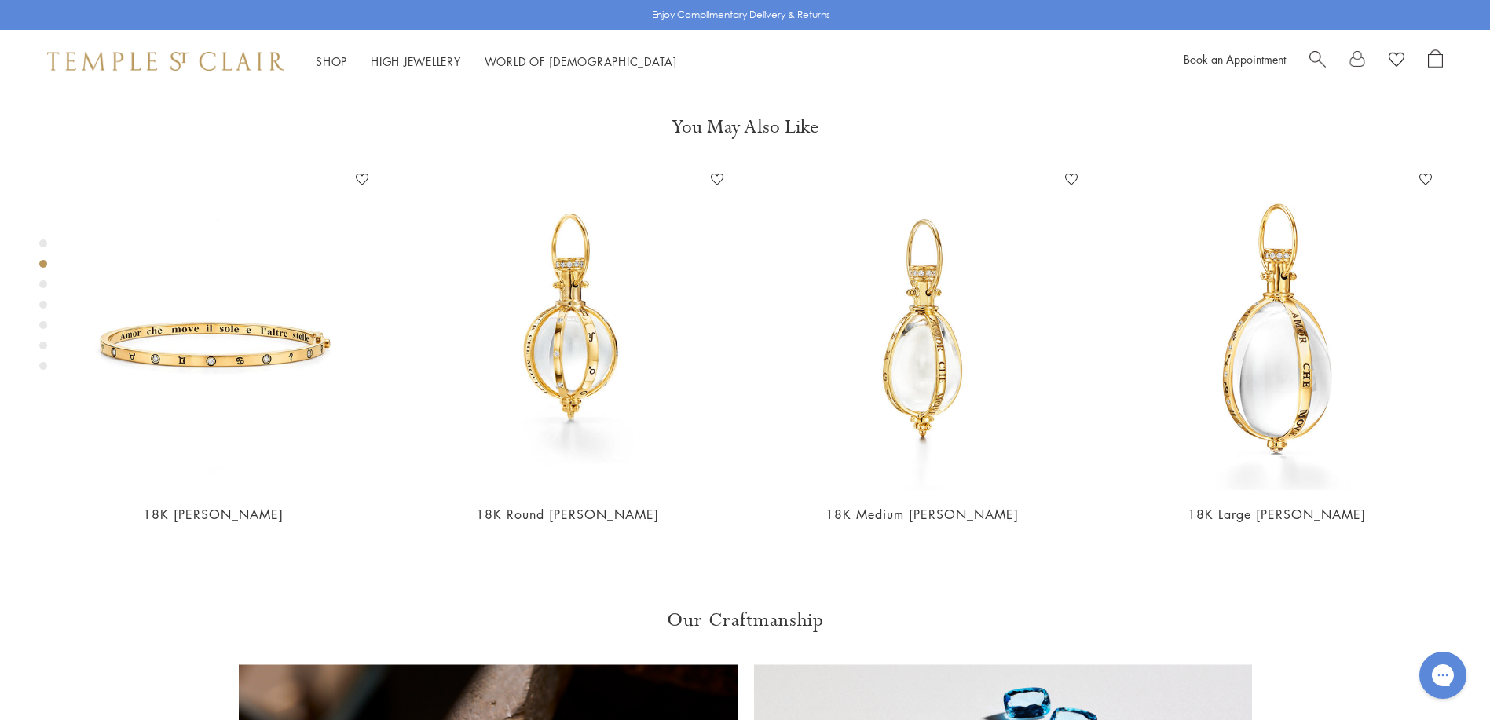
click at [45, 286] on div "Product gallery navigation" at bounding box center [43, 284] width 8 height 8
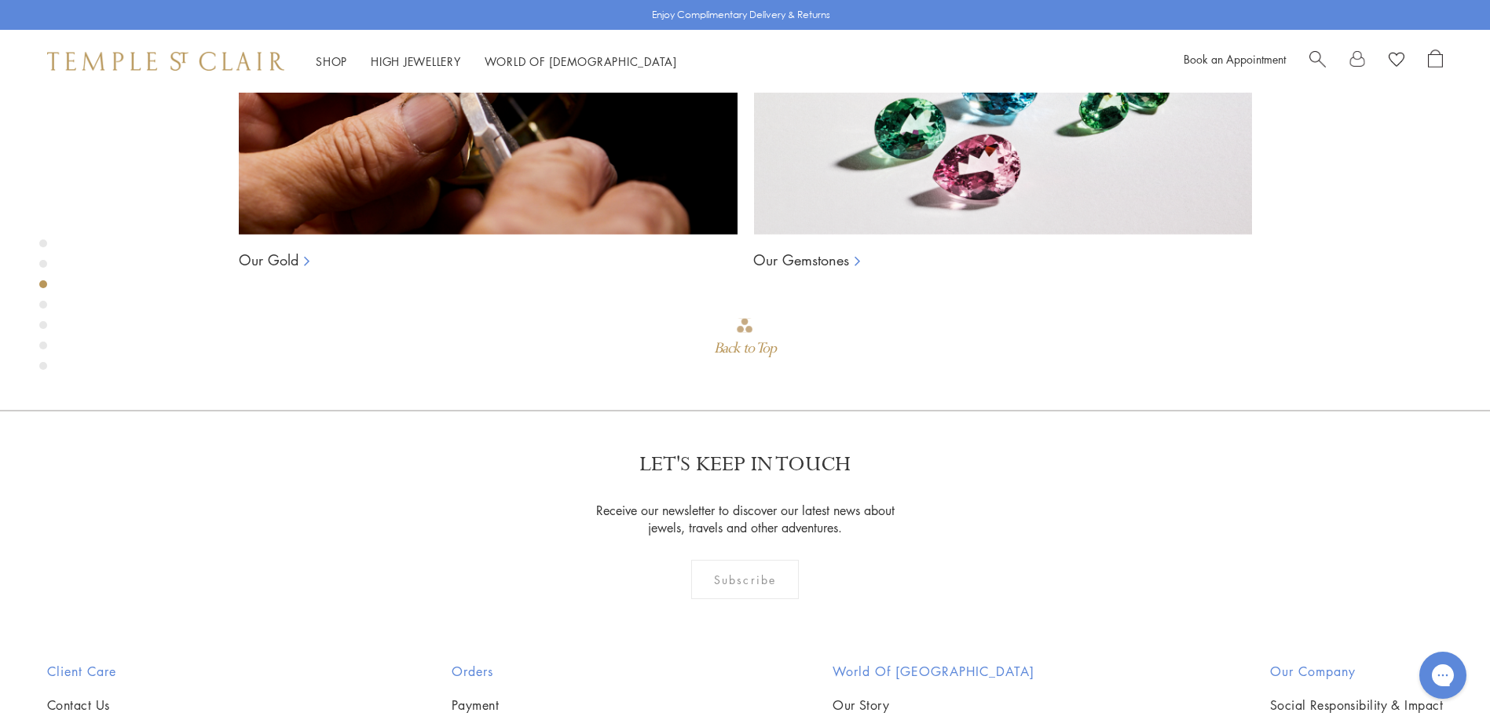
scroll to position [1628, 0]
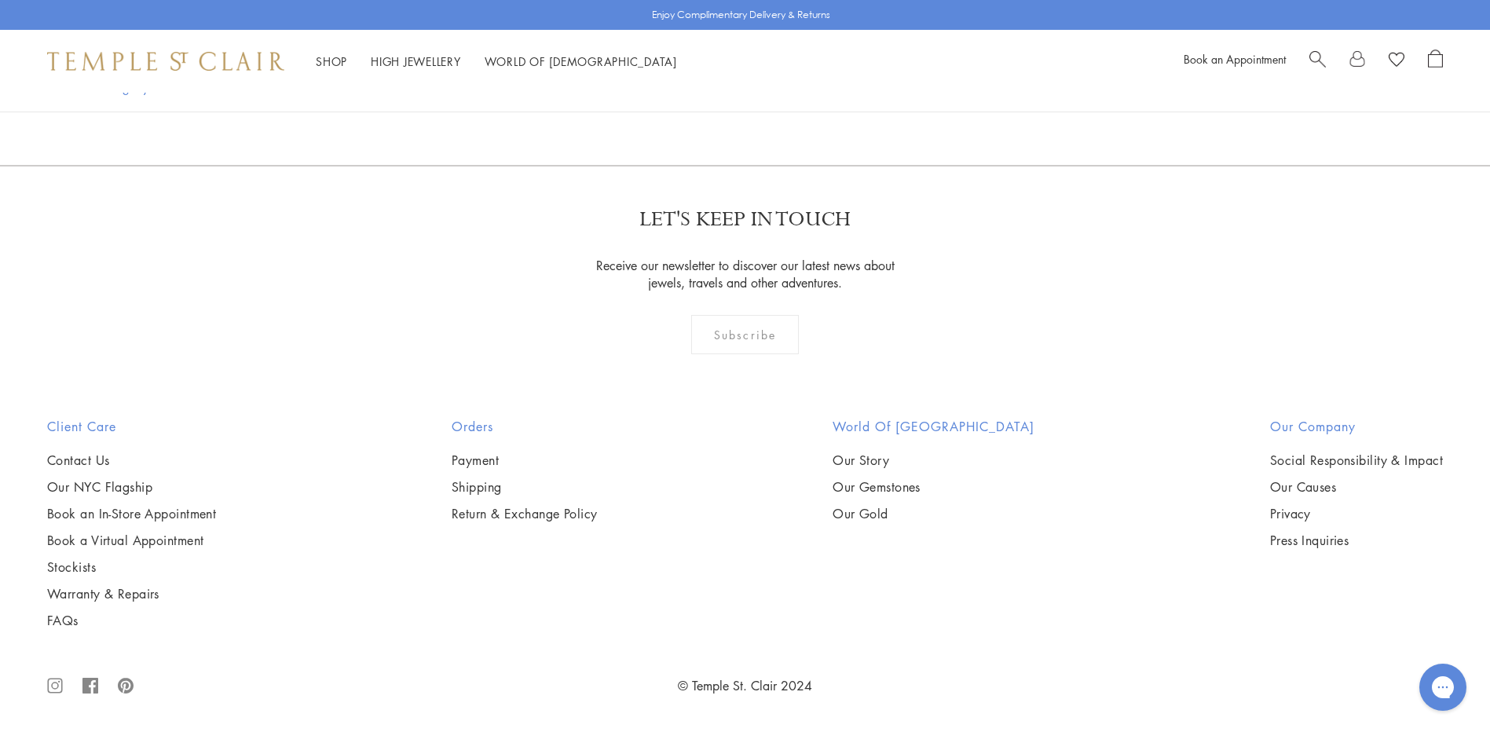
scroll to position [10370, 0]
click at [720, 102] on link "3" at bounding box center [717, 80] width 52 height 43
click at [742, 102] on link "4" at bounding box center [743, 80] width 52 height 43
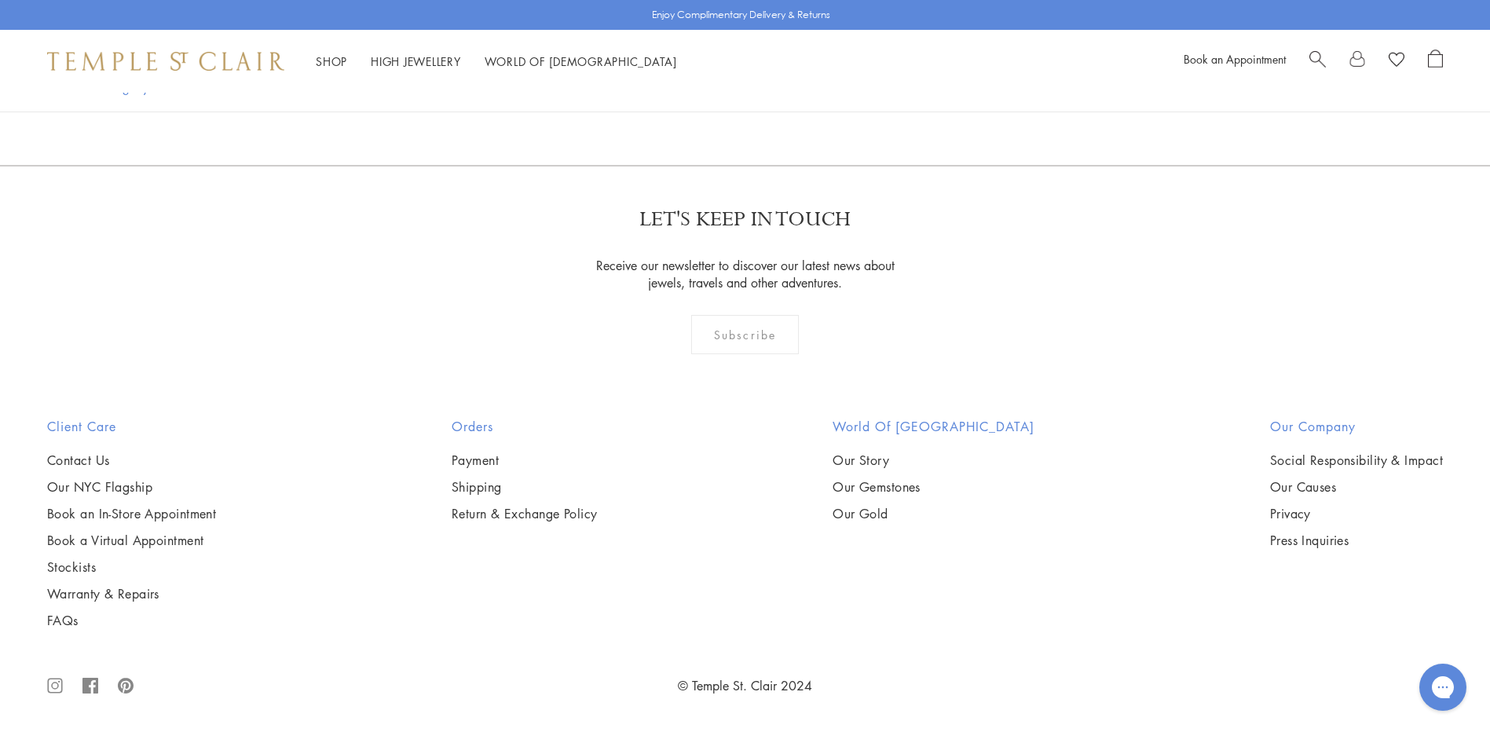
click at [775, 102] on link "5" at bounding box center [769, 80] width 52 height 43
click at [816, 102] on link "6" at bounding box center [823, 80] width 52 height 43
click at [848, 102] on link "7" at bounding box center [849, 80] width 52 height 43
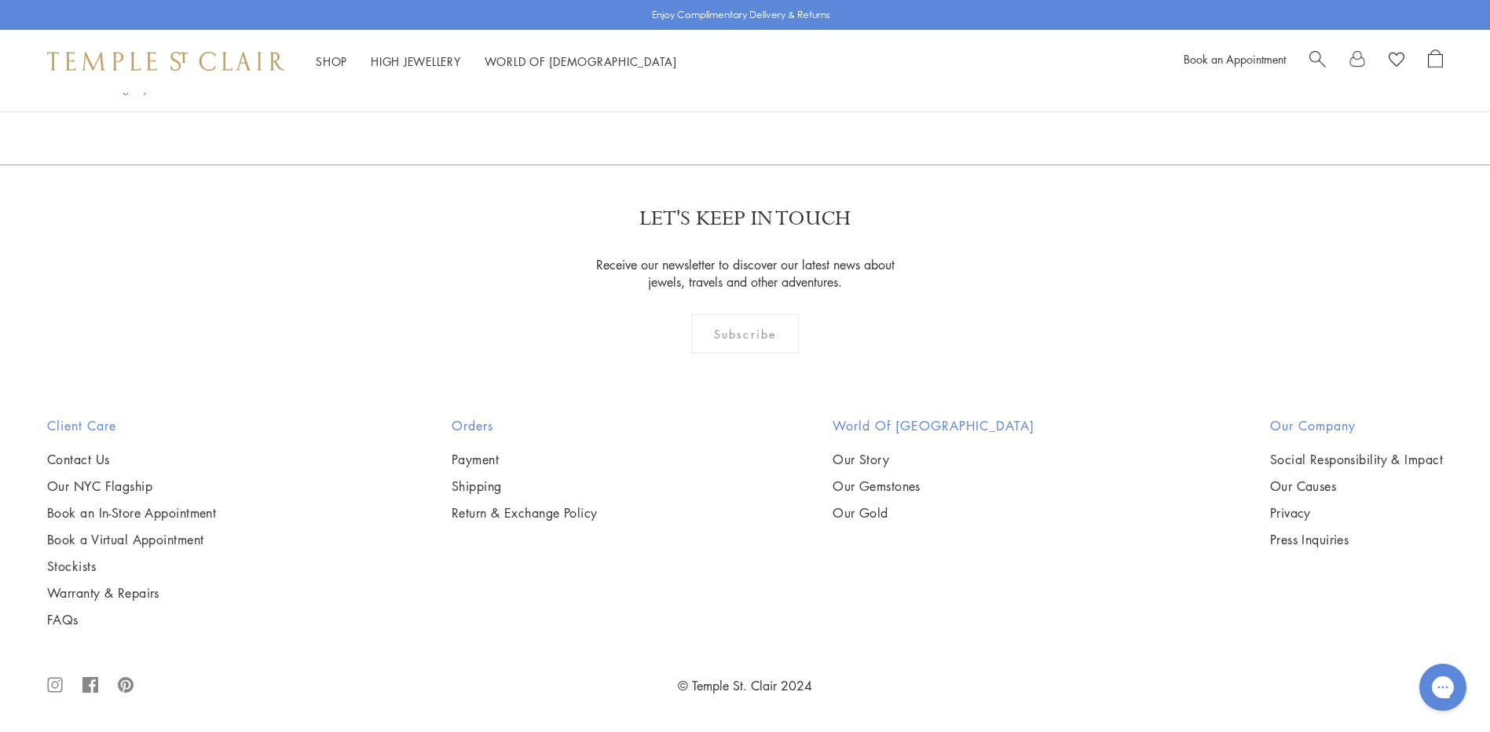
scroll to position [11628, 0]
click at [874, 101] on link "8" at bounding box center [875, 79] width 52 height 43
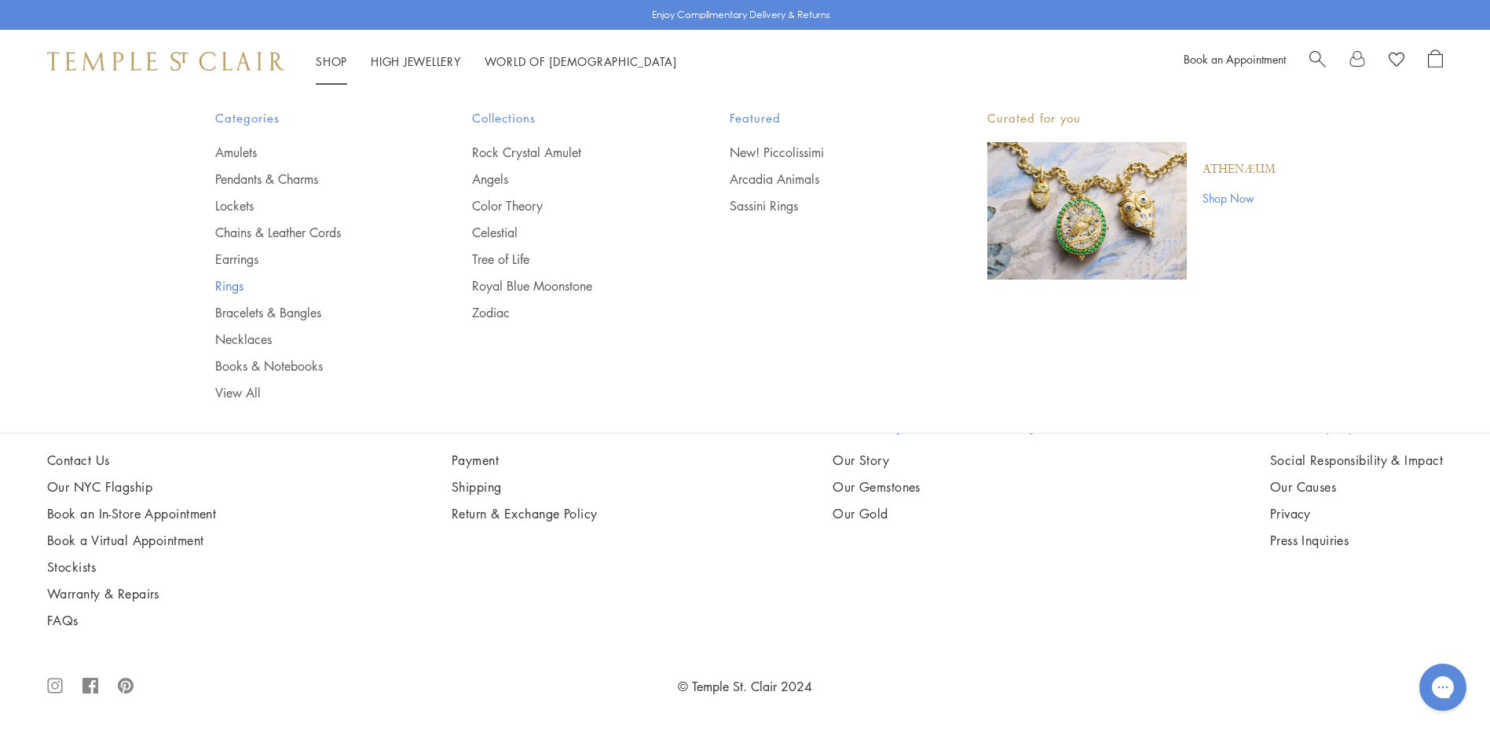
click at [233, 284] on link "Rings" at bounding box center [312, 285] width 195 height 17
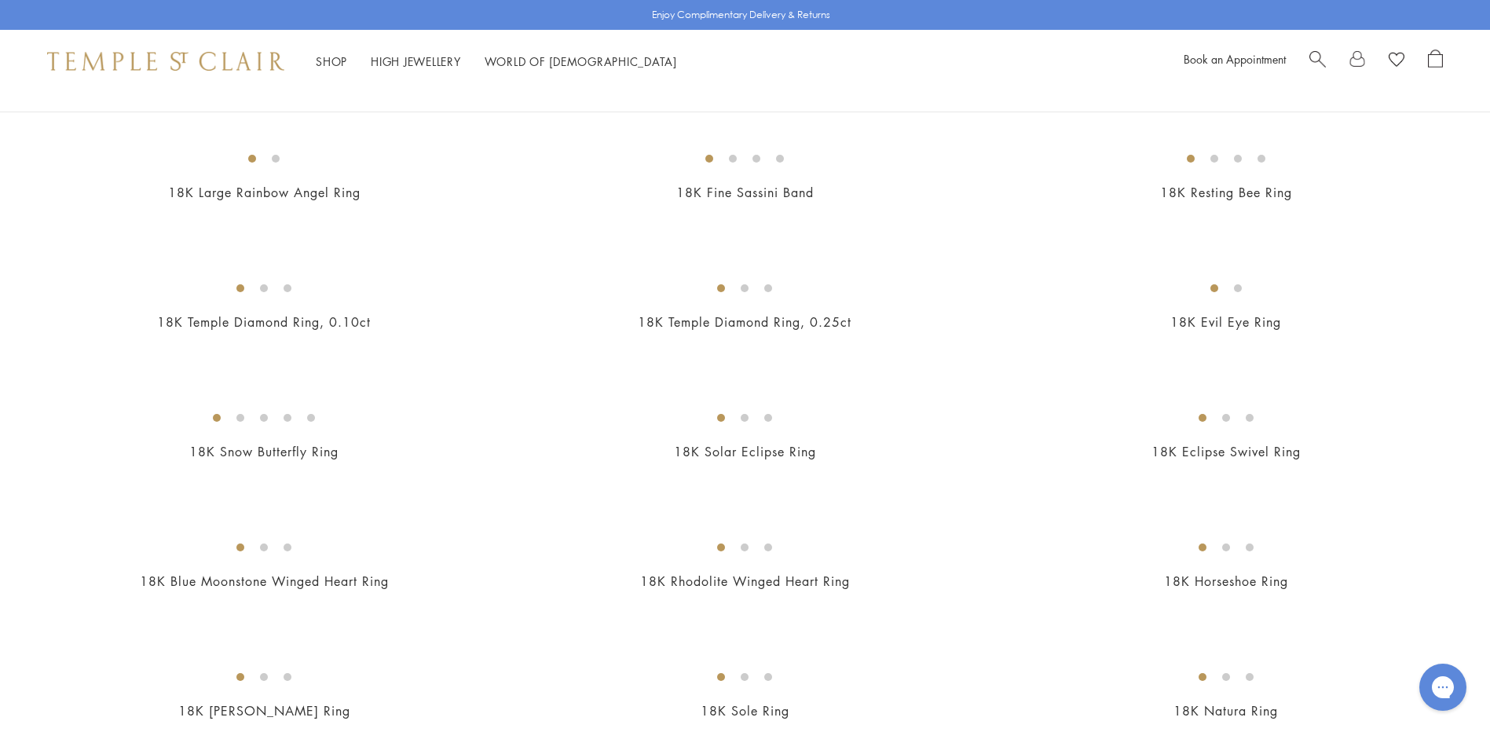
scroll to position [943, 0]
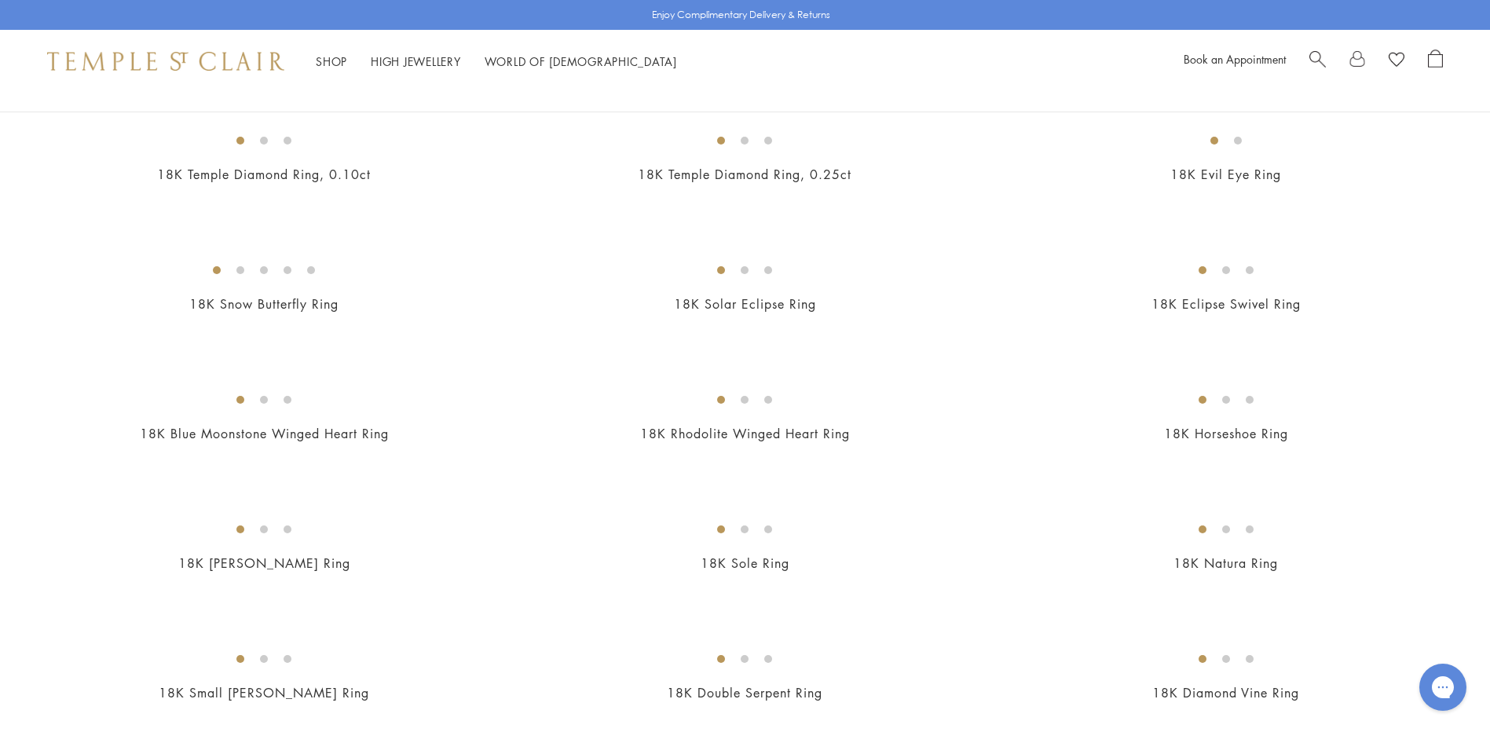
click at [0, 0] on img at bounding box center [0, 0] width 0 height 0
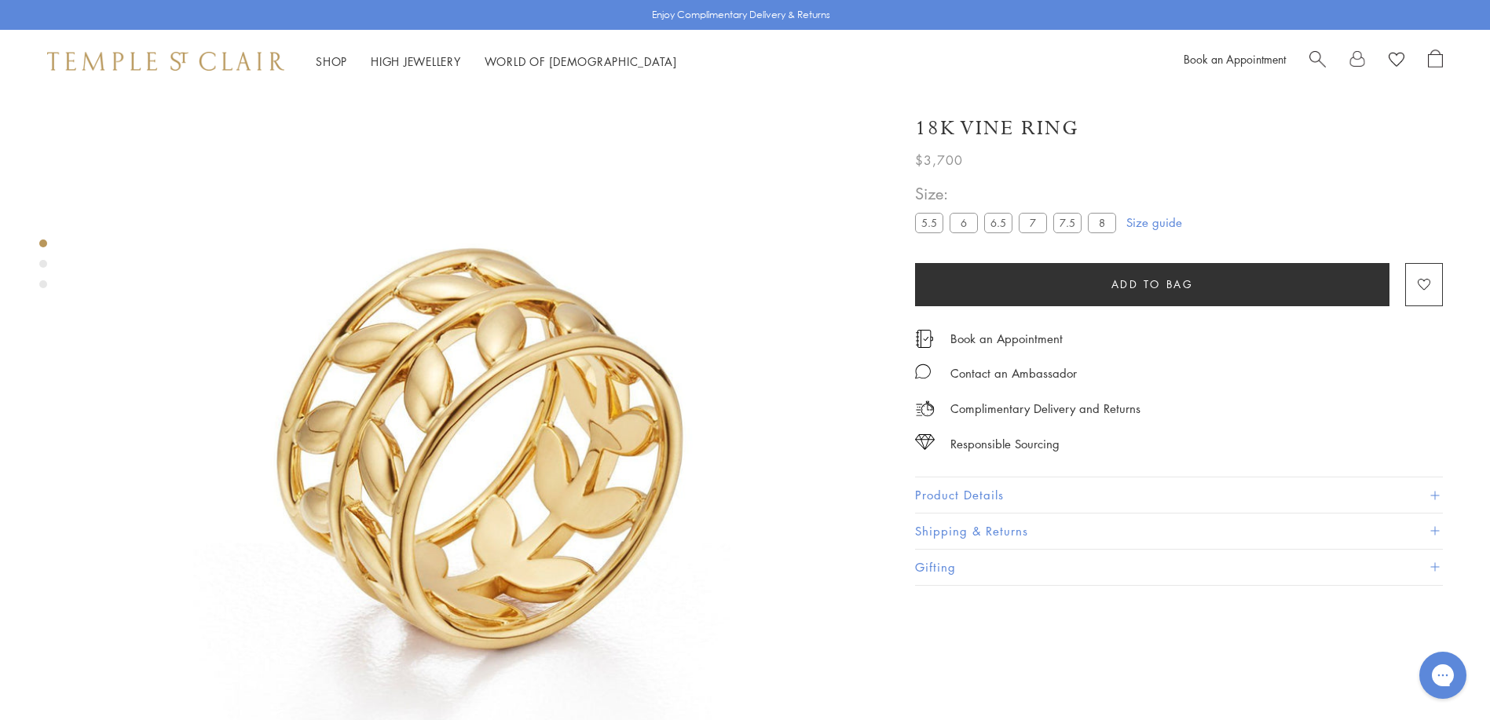
click at [1101, 227] on label "8" at bounding box center [1102, 223] width 28 height 20
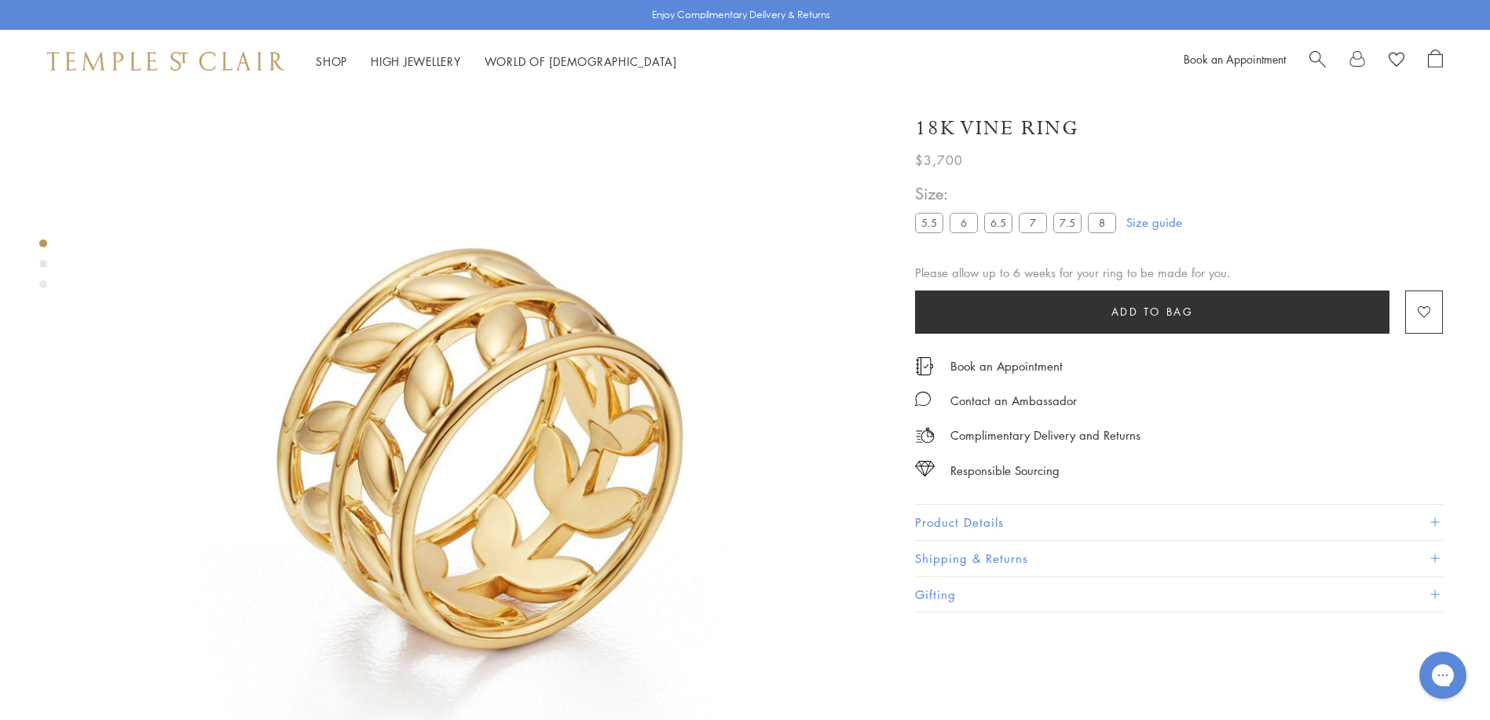
click at [956, 517] on button "Product Details" at bounding box center [1179, 522] width 528 height 35
